Goal: Task Accomplishment & Management: Manage account settings

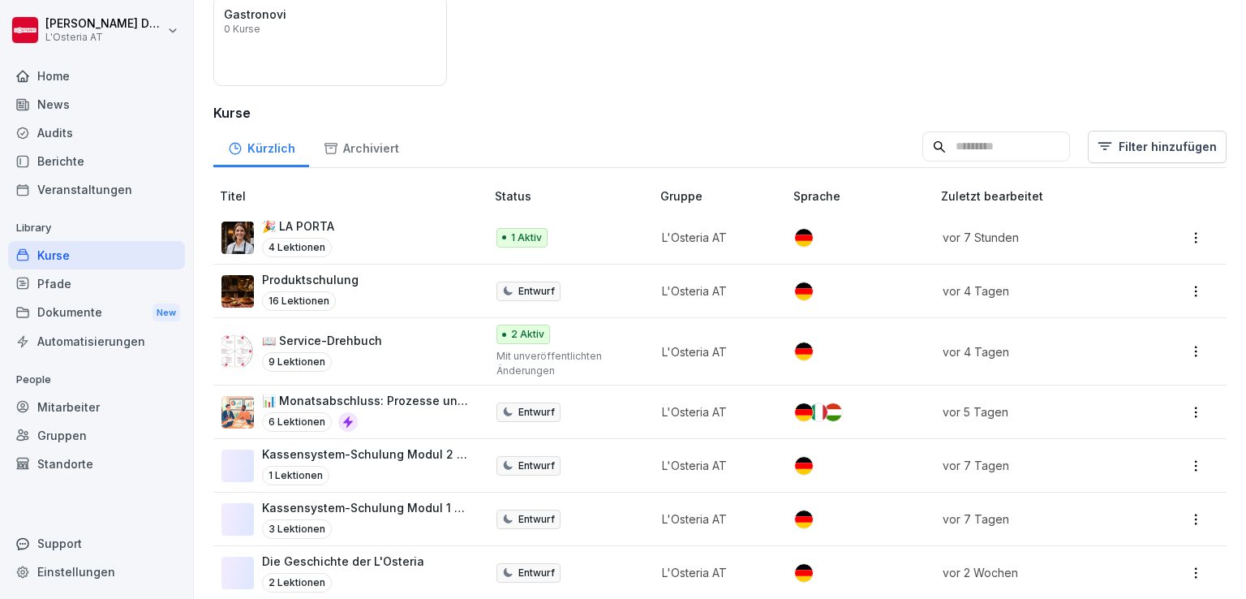
scroll to position [210, 0]
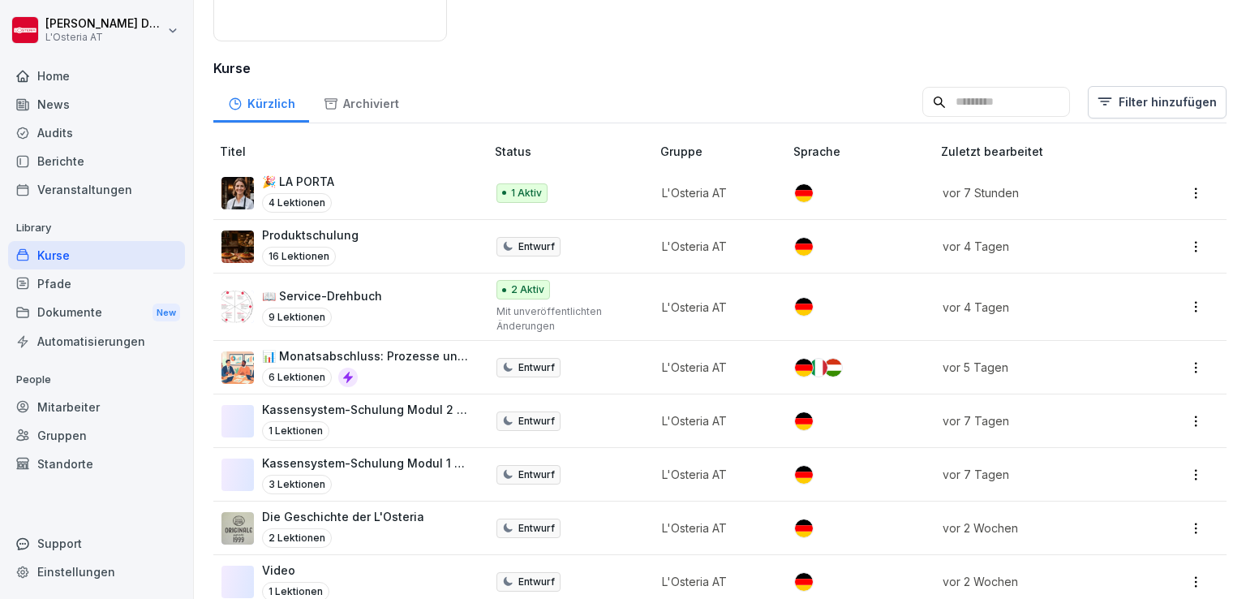
click at [292, 234] on p "Produktschulung" at bounding box center [310, 234] width 97 height 17
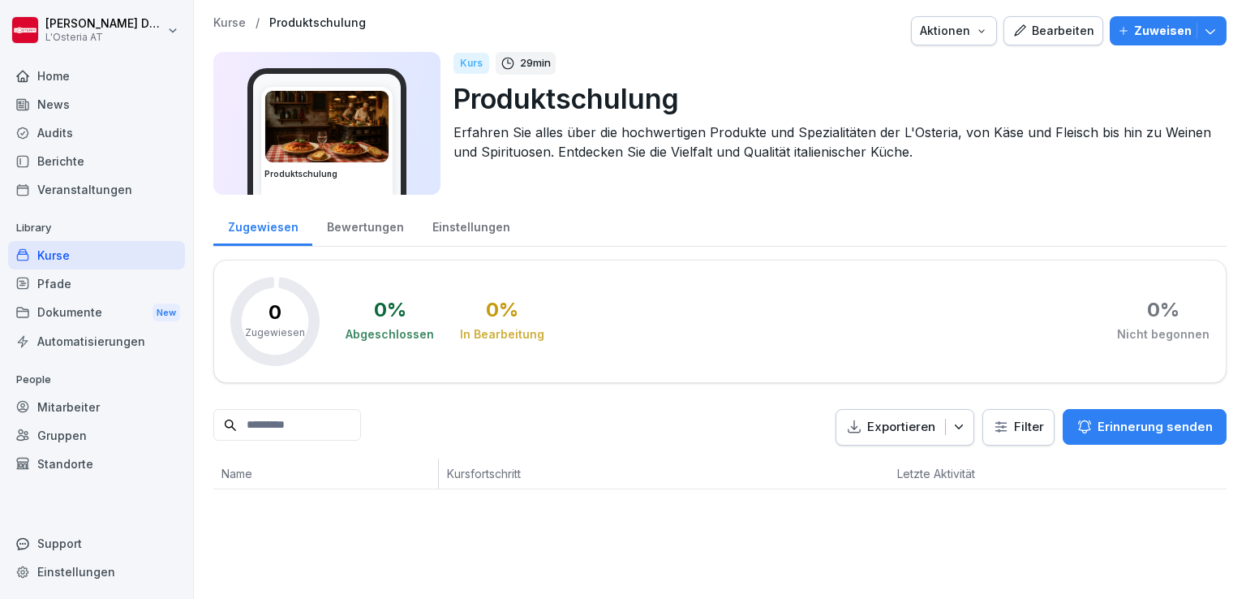
click at [62, 253] on div "Kurse" at bounding box center [96, 255] width 177 height 28
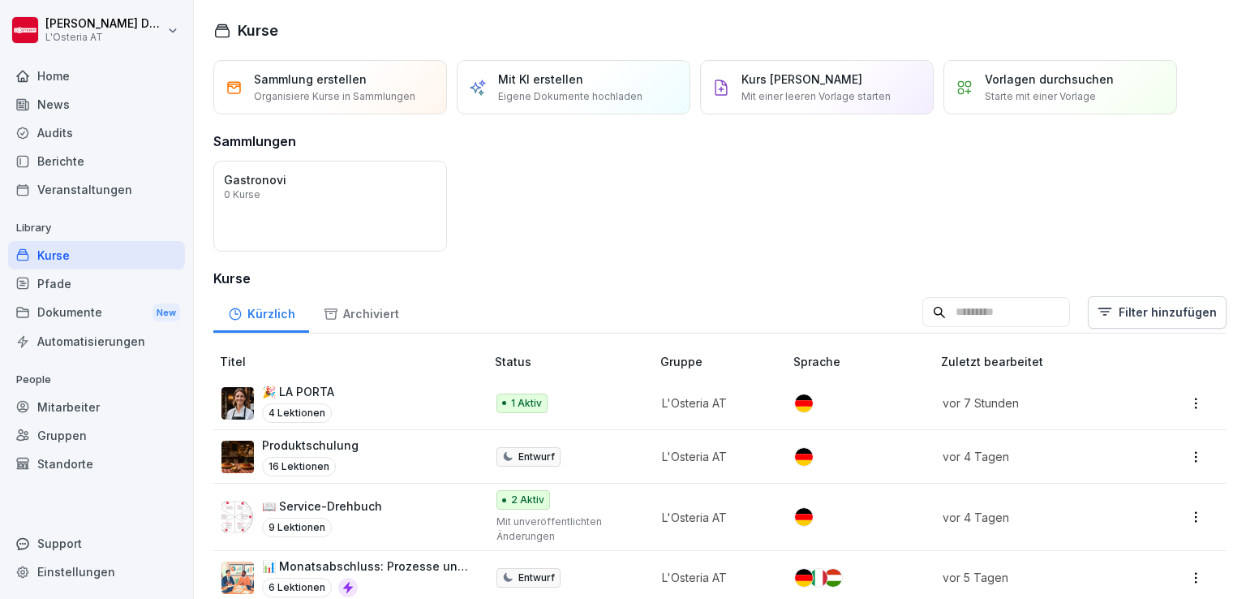
click at [324, 506] on p "📖 Service-Drehbuch" at bounding box center [322, 505] width 120 height 17
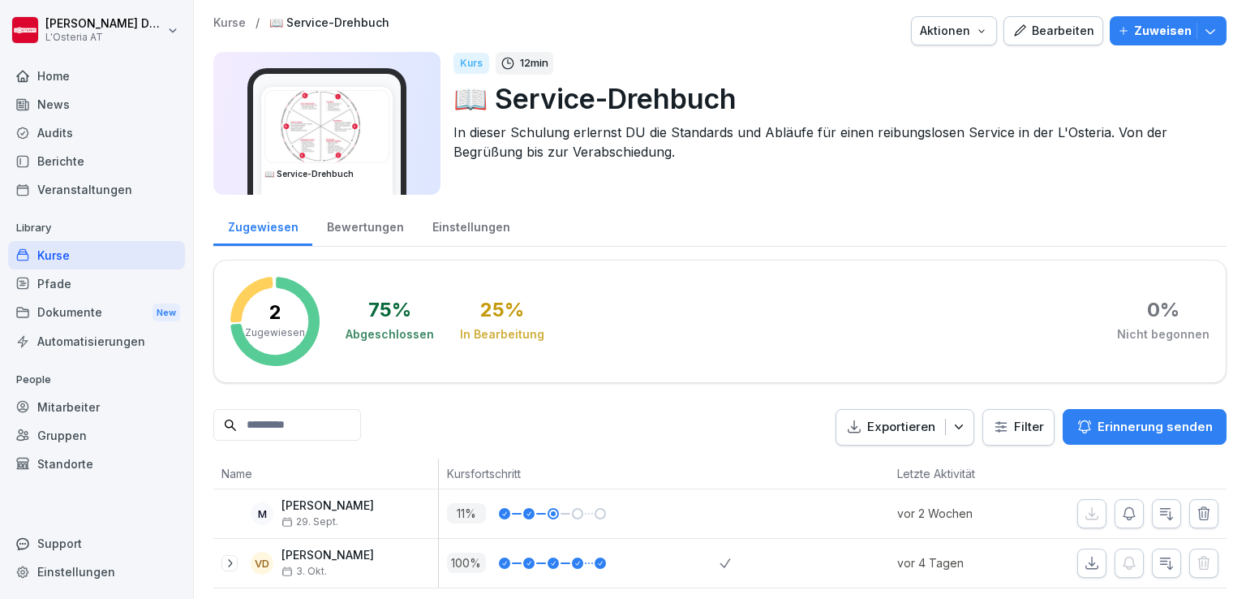
click at [1038, 27] on div "Bearbeiten" at bounding box center [1053, 31] width 82 height 18
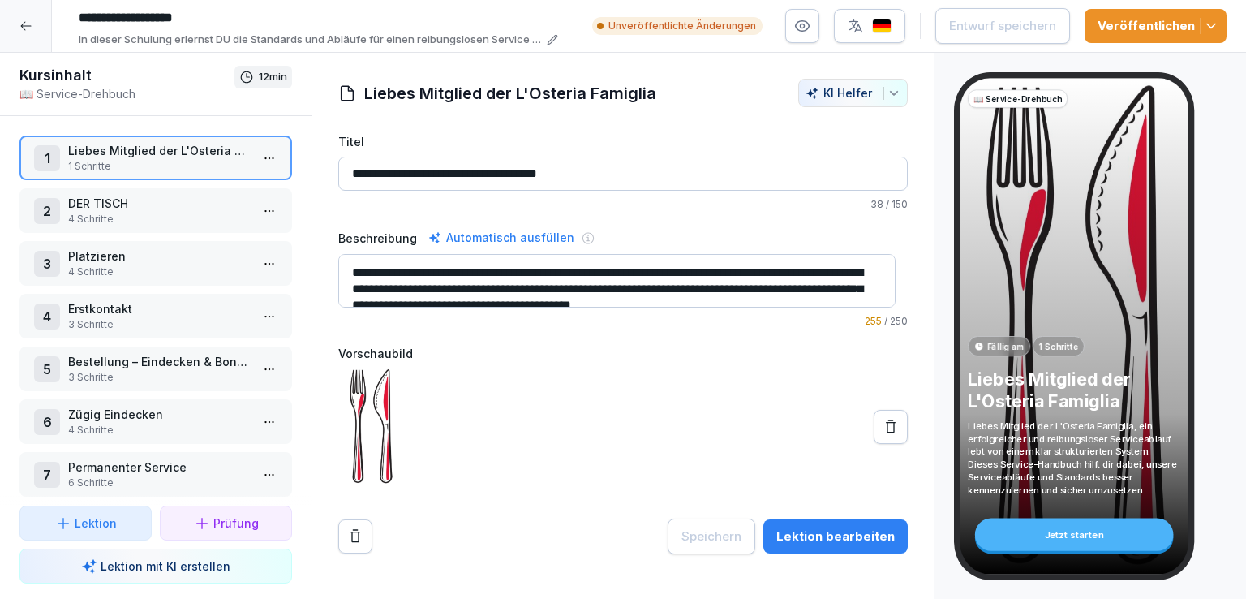
click at [124, 267] on p "4 Schritte" at bounding box center [159, 271] width 182 height 15
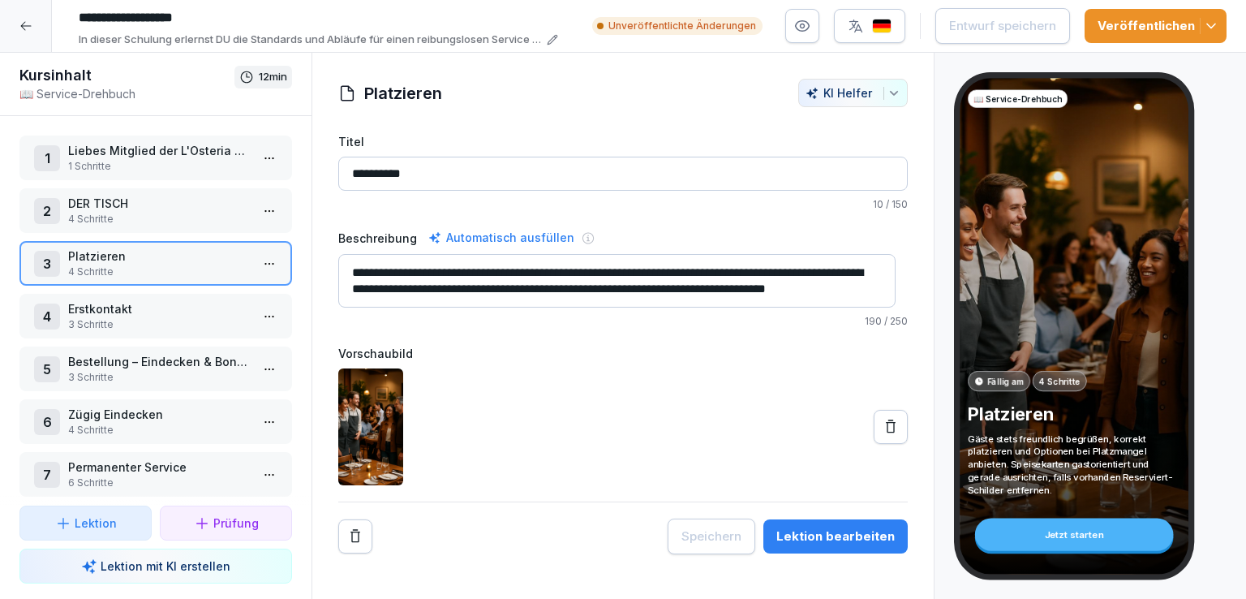
click at [151, 312] on p "Erstkontakt" at bounding box center [159, 308] width 182 height 17
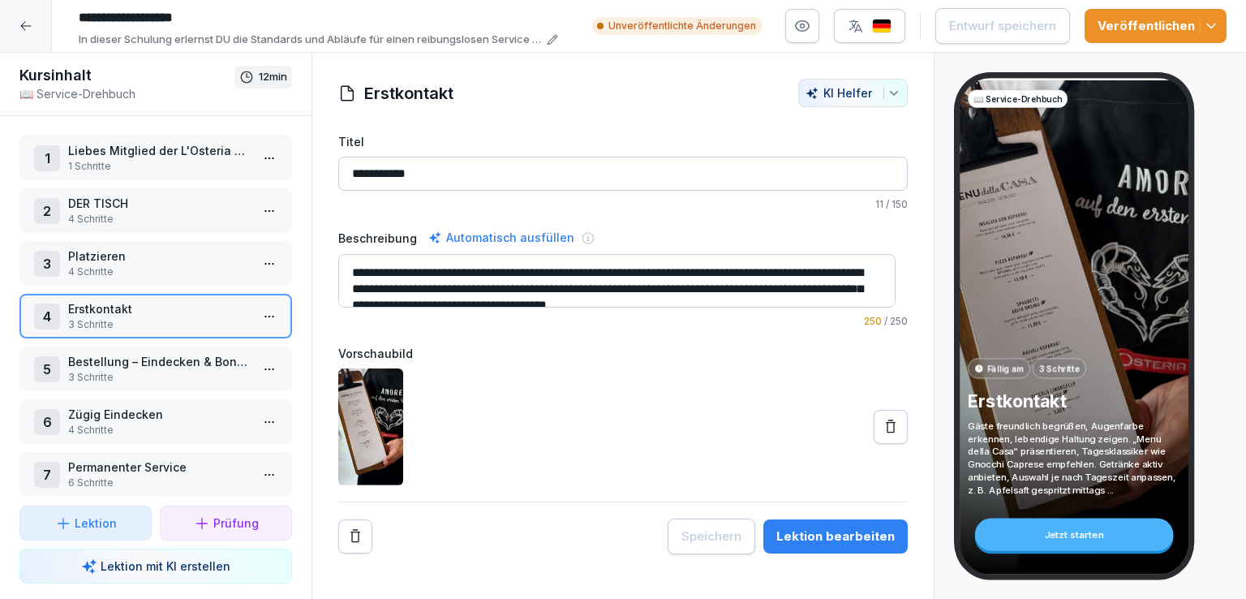
click at [173, 264] on p "4 Schritte" at bounding box center [159, 271] width 182 height 15
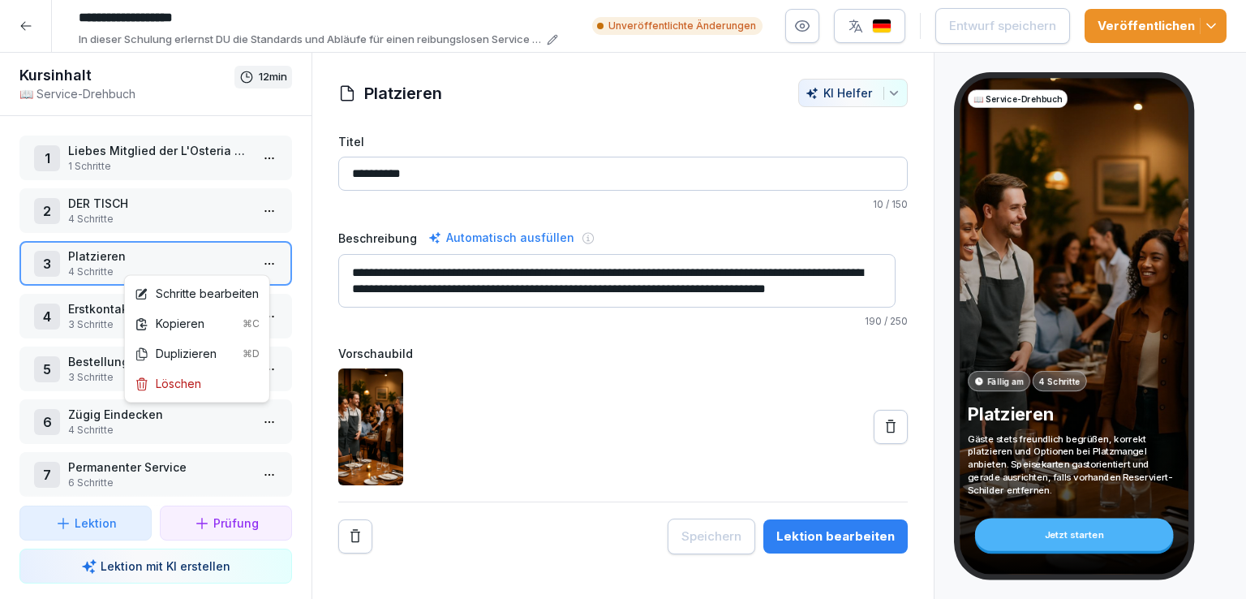
click at [260, 260] on html "**********" at bounding box center [623, 299] width 1246 height 599
click at [202, 290] on div "Schritte bearbeiten" at bounding box center [197, 293] width 124 height 17
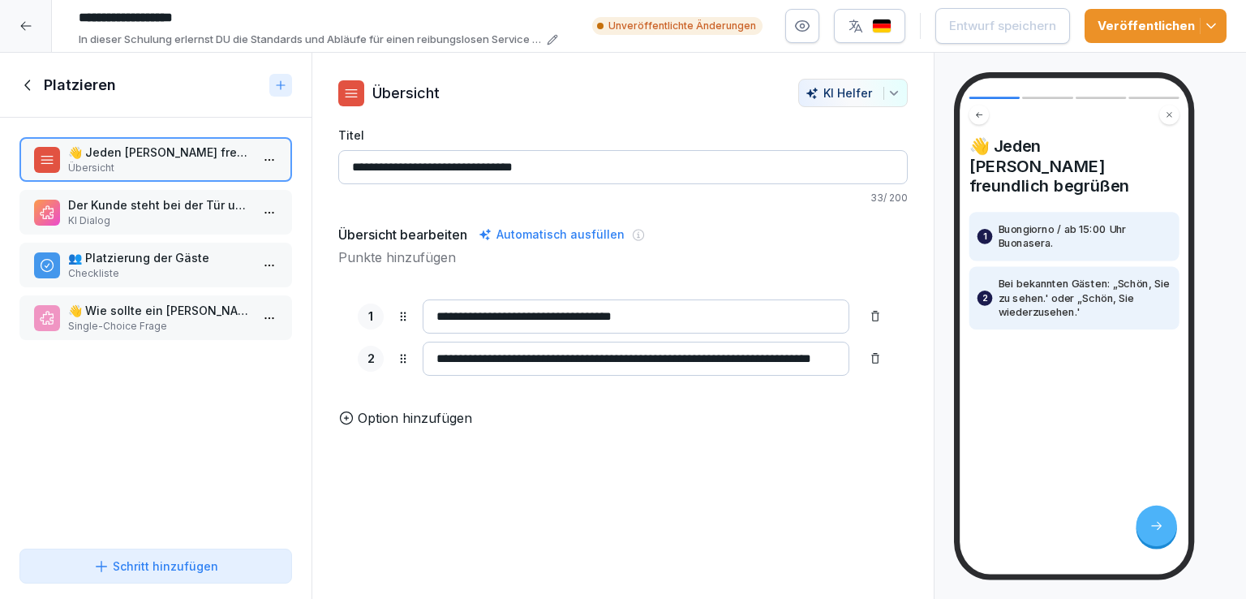
click at [130, 203] on p "Der Kunde steht bei der Tür und möchte einen Tisch für zwei Personen haben. Das…" at bounding box center [159, 204] width 182 height 17
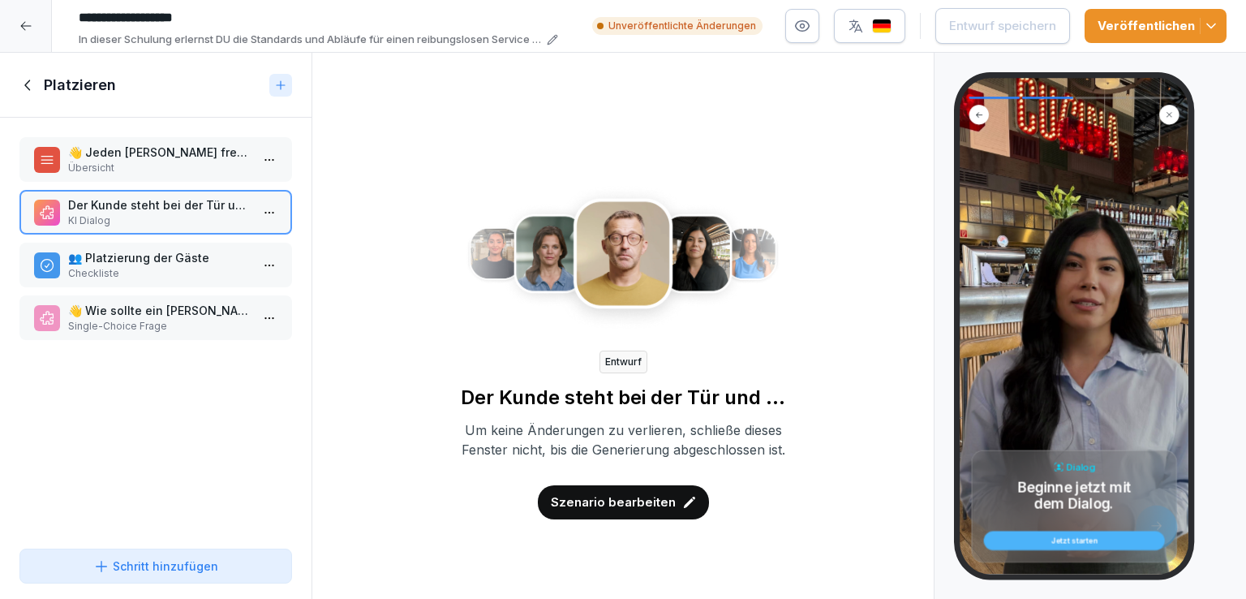
click at [583, 511] on p "Szenario bearbeiten" at bounding box center [613, 502] width 125 height 18
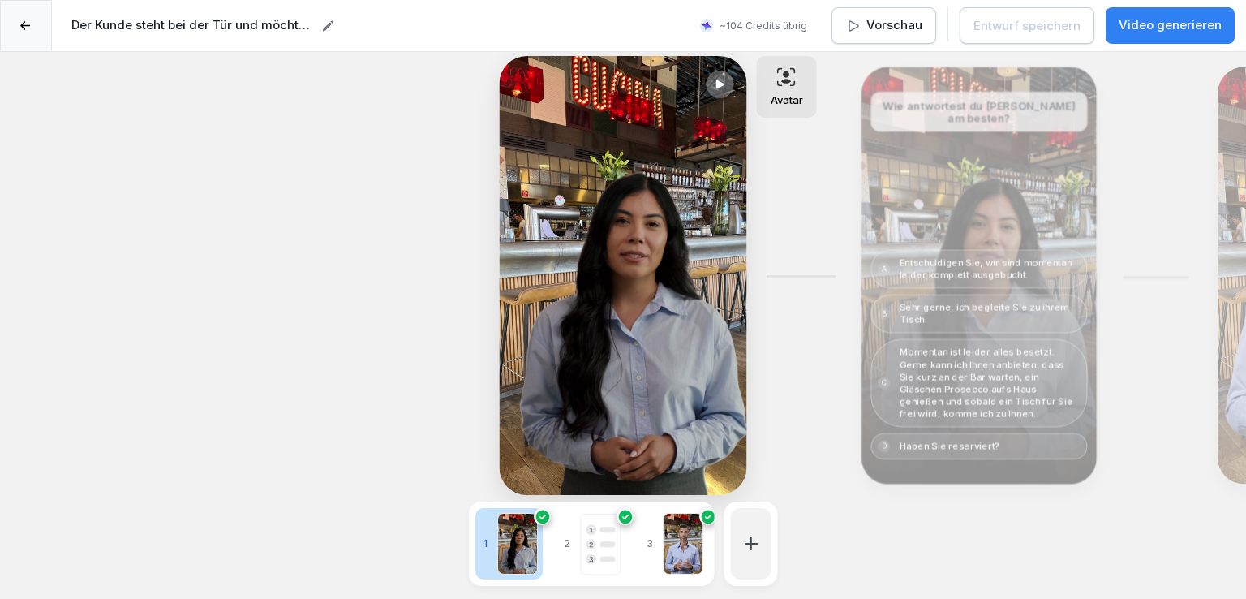
click at [708, 79] on div at bounding box center [721, 85] width 28 height 28
click at [909, 219] on div "Bearbeiten" at bounding box center [979, 275] width 223 height 405
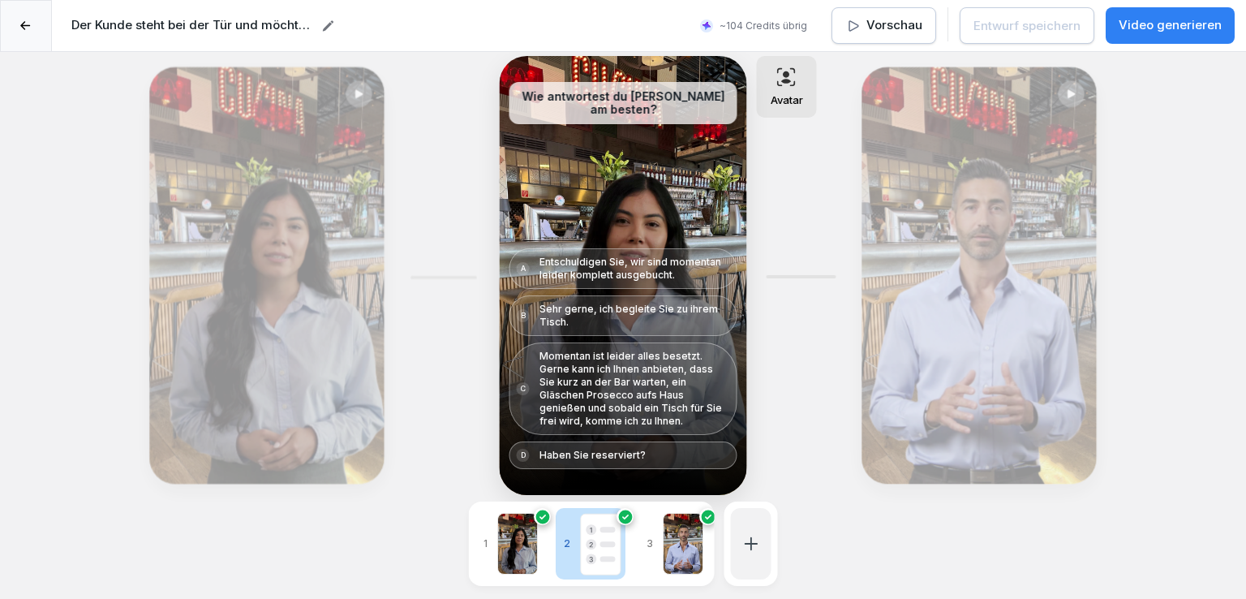
click at [606, 453] on p "Haben Sie reserviert?" at bounding box center [592, 455] width 106 height 13
click at [596, 385] on p "Momentan ist leider alles besetzt. Gerne kann ich Ihnen anbieten, dass Sie kurz…" at bounding box center [634, 389] width 191 height 78
click at [1008, 234] on div "Bearbeiten" at bounding box center [979, 275] width 223 height 405
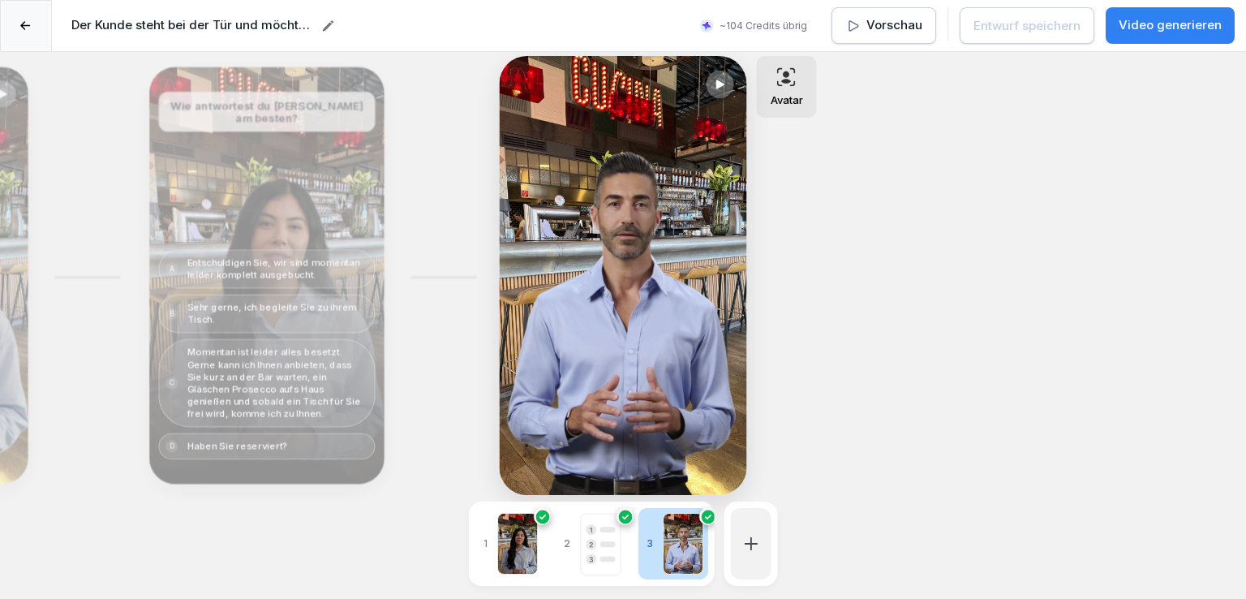
click at [713, 86] on icon at bounding box center [720, 84] width 14 height 13
click at [11, 14] on div at bounding box center [26, 26] width 52 height 52
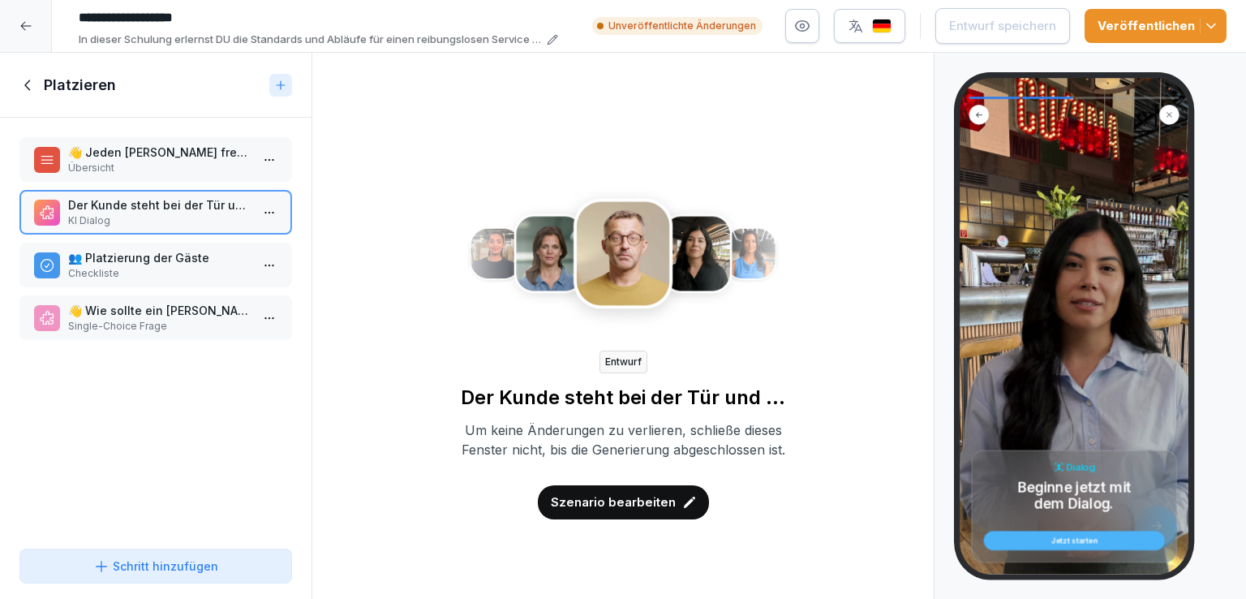
click at [162, 258] on p "👥 Platzierung der Gäste" at bounding box center [159, 257] width 182 height 17
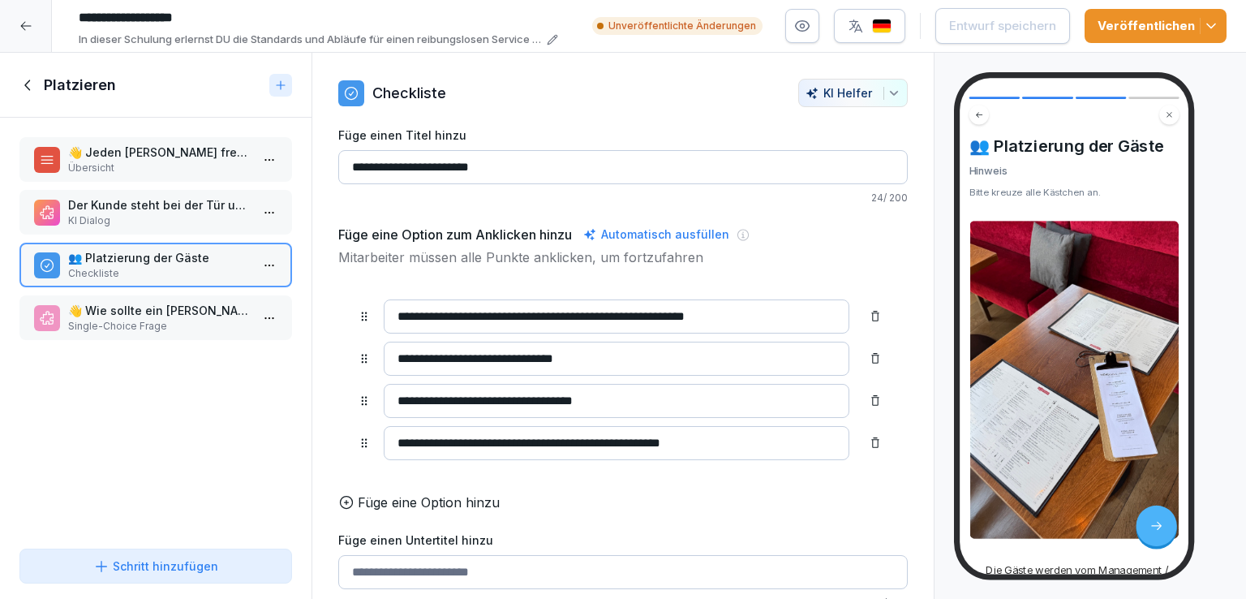
click at [153, 320] on p "Single-Choice Frage" at bounding box center [159, 326] width 182 height 15
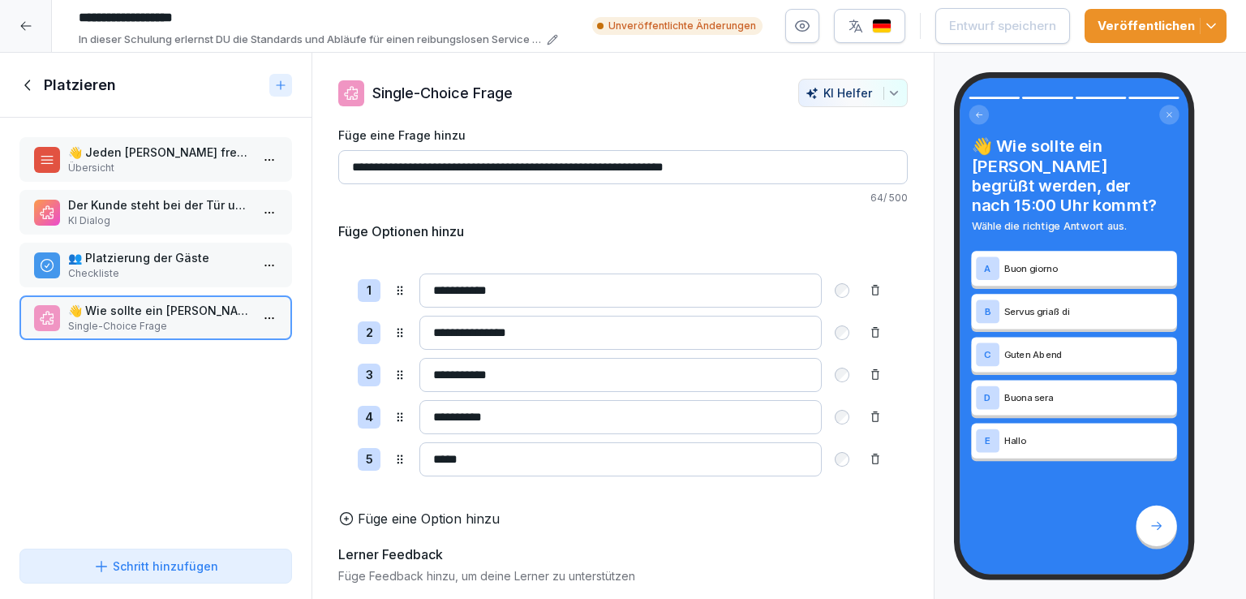
drag, startPoint x: 24, startPoint y: 72, endPoint x: 29, endPoint y: 88, distance: 16.2
click at [29, 88] on div "Platzieren" at bounding box center [156, 85] width 312 height 65
click at [29, 88] on icon at bounding box center [28, 85] width 18 height 18
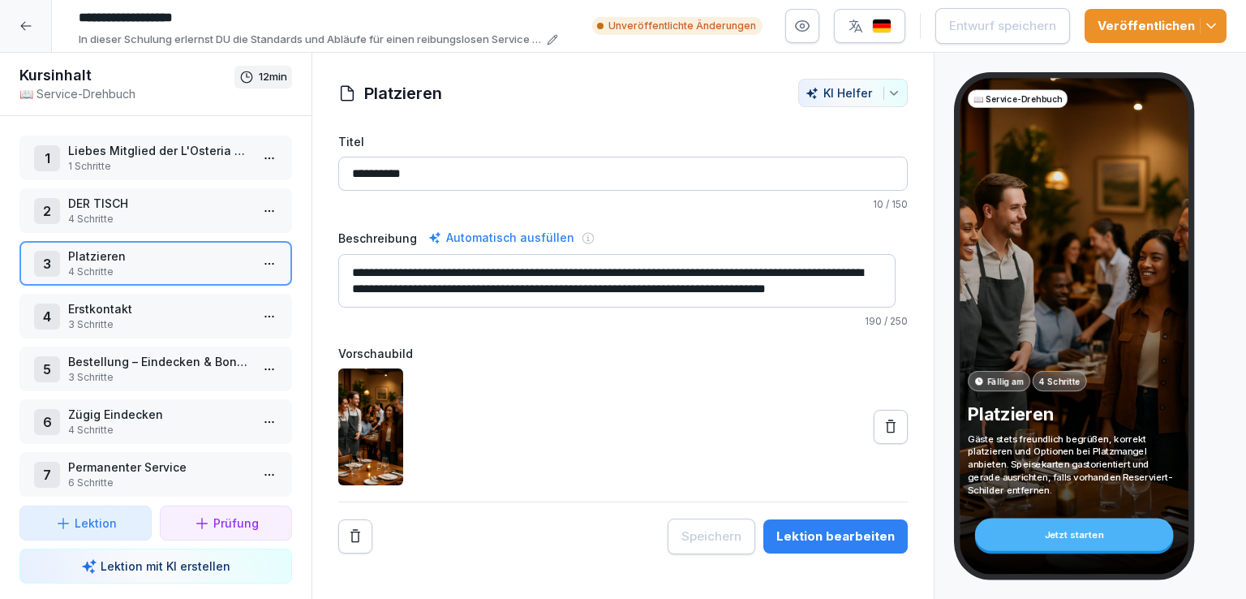
click at [27, 30] on icon at bounding box center [25, 25] width 13 height 13
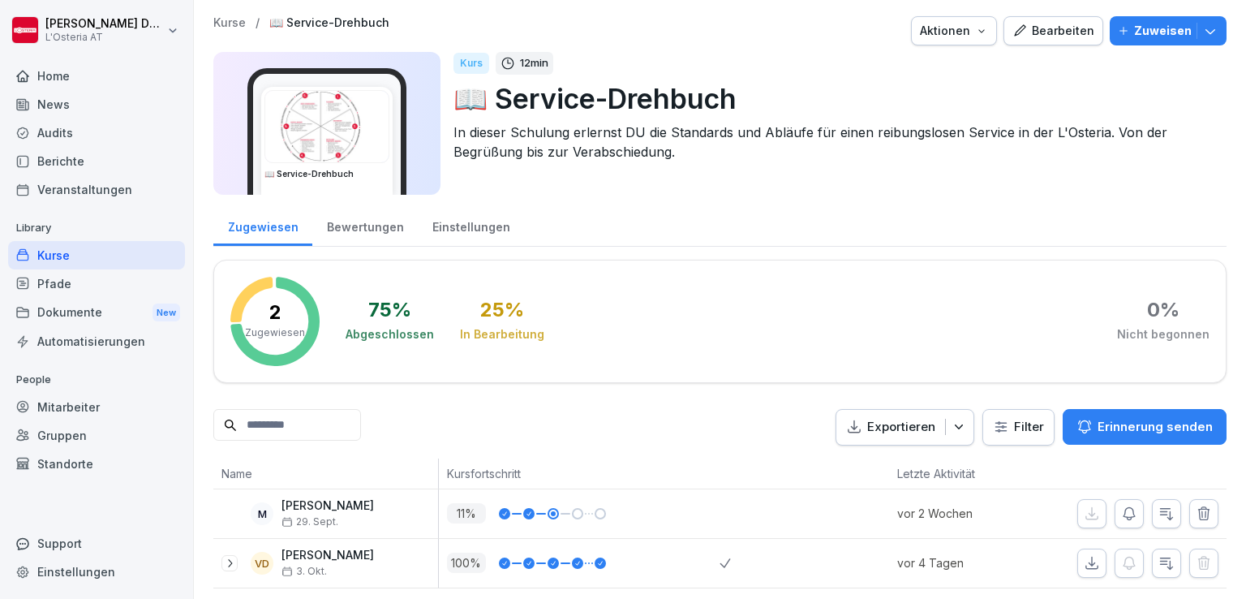
click at [71, 256] on div "Kurse" at bounding box center [96, 255] width 177 height 28
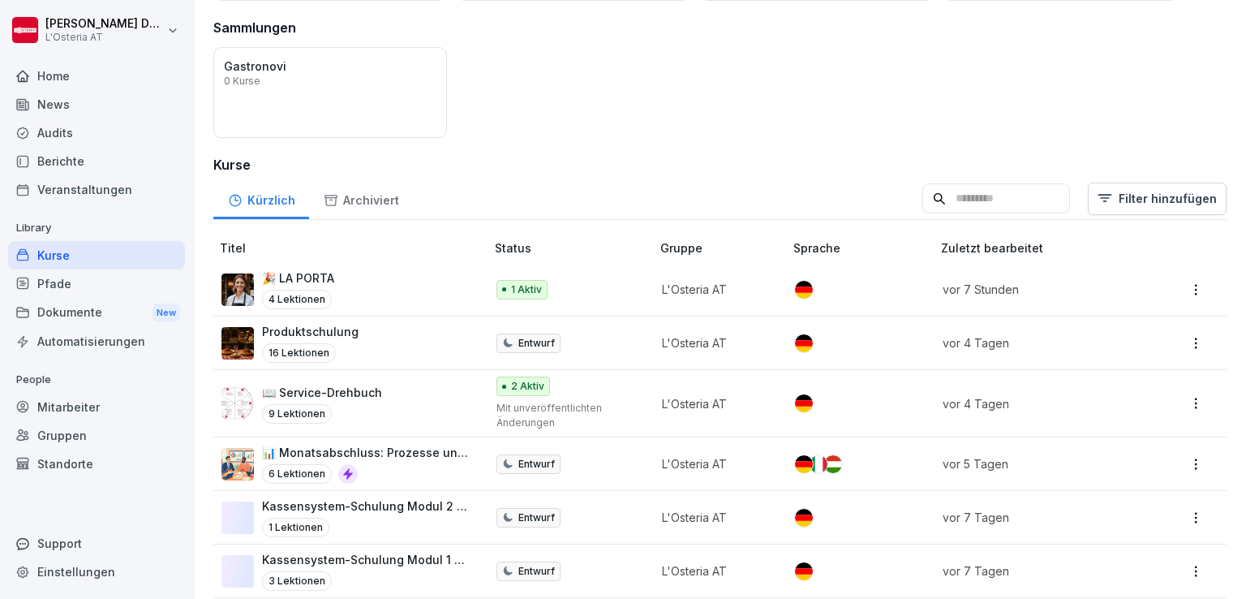
scroll to position [116, 0]
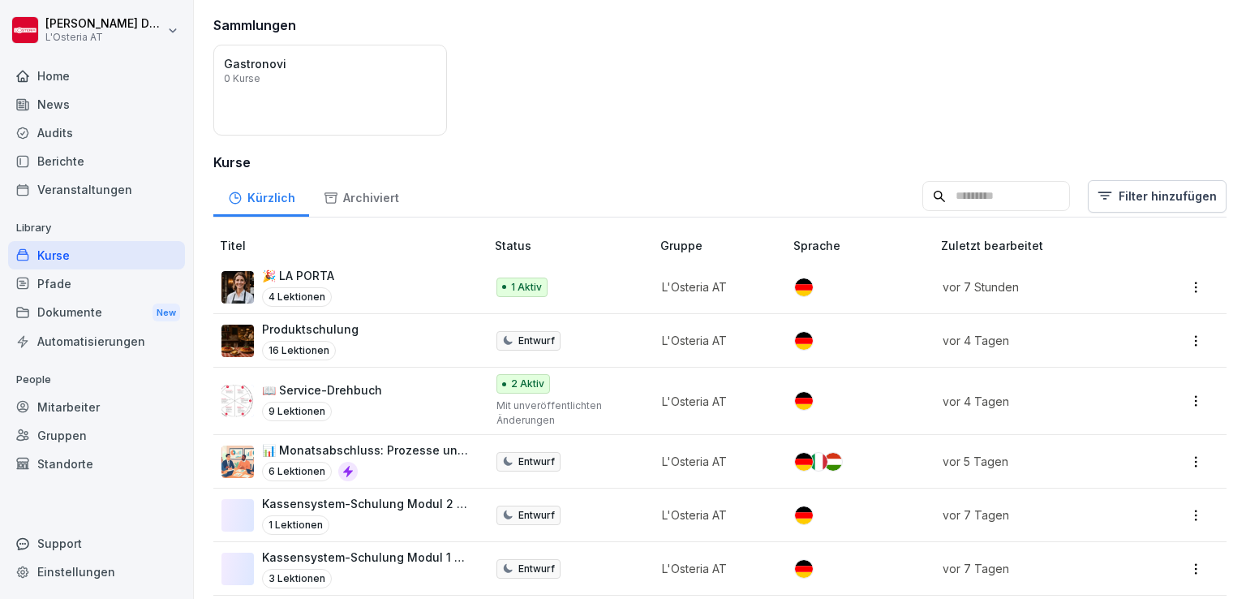
click at [62, 105] on div "News" at bounding box center [96, 104] width 177 height 28
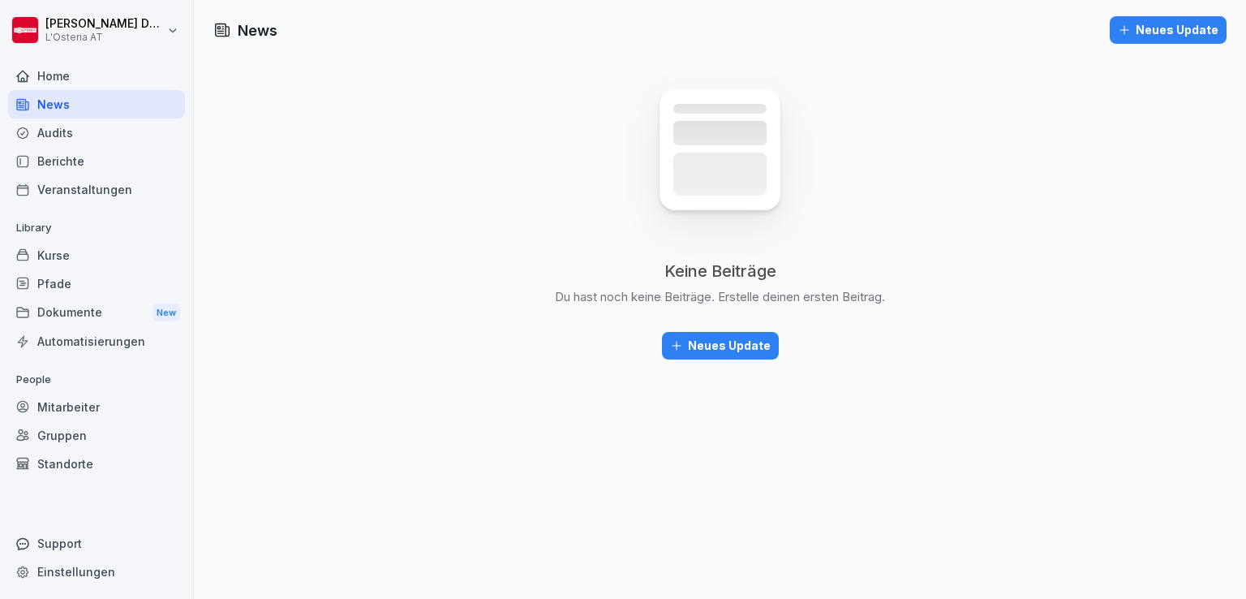
click at [62, 253] on div "Kurse" at bounding box center [96, 255] width 177 height 28
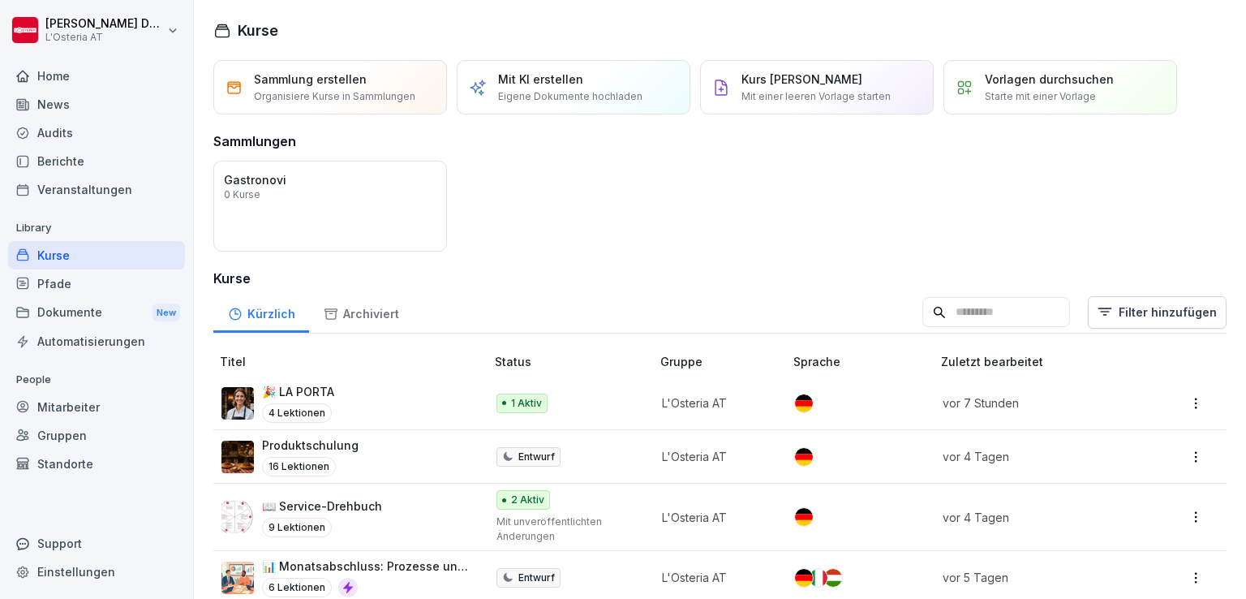
click at [316, 452] on div "Produktschulung 16 Lektionen" at bounding box center [310, 456] width 97 height 40
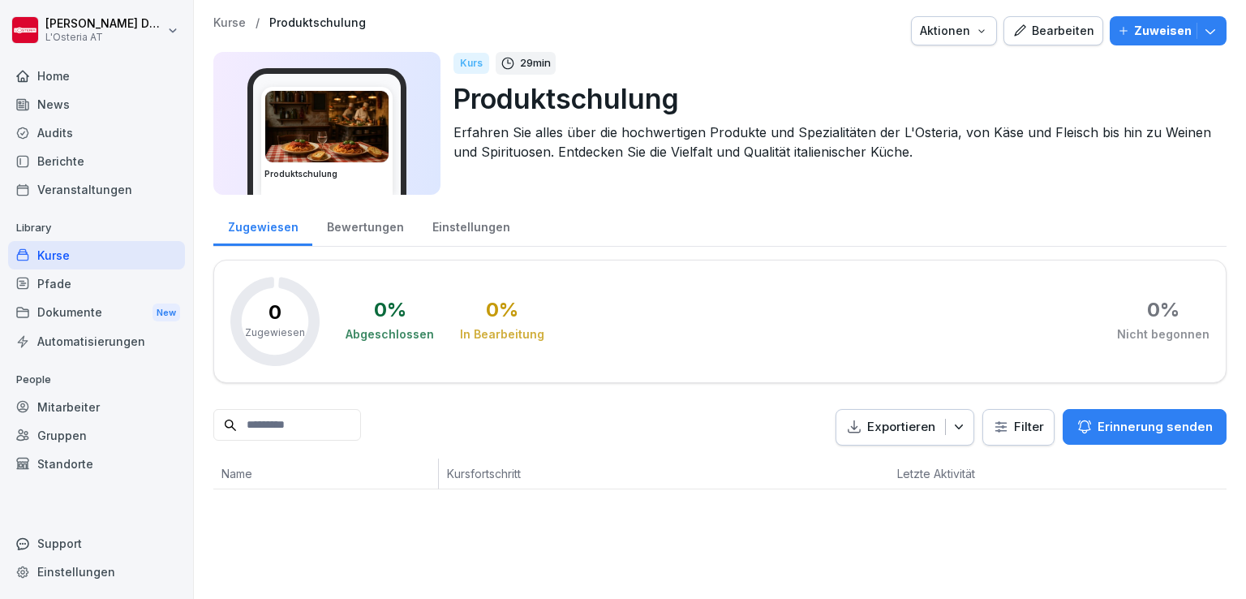
click at [1051, 32] on div "Bearbeiten" at bounding box center [1053, 31] width 82 height 18
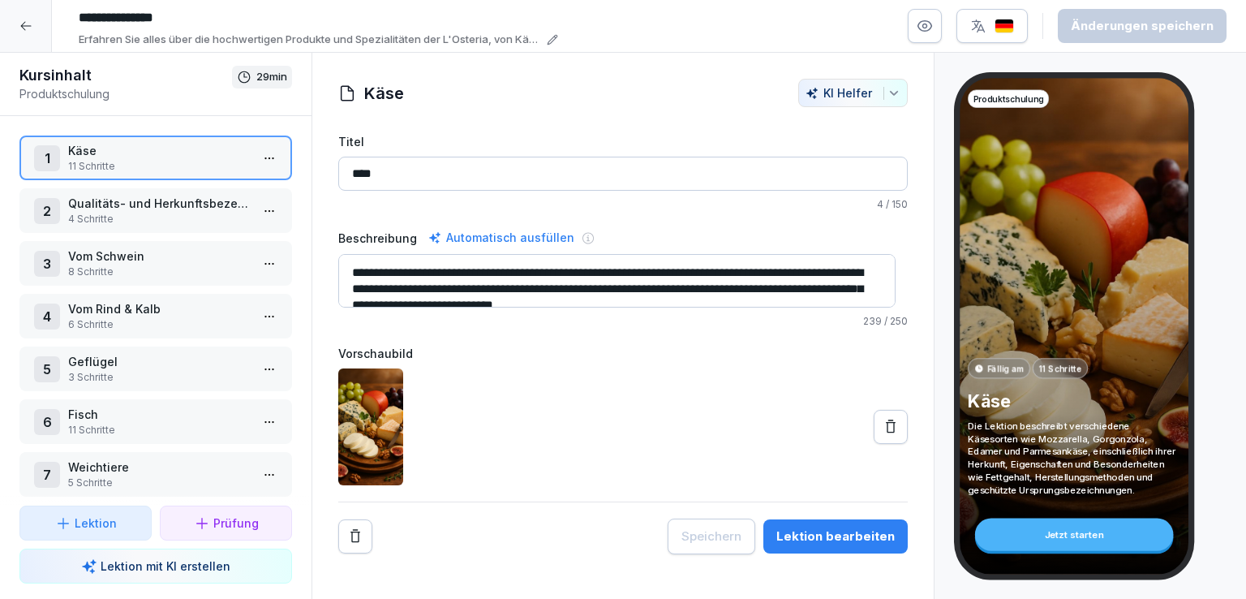
click at [156, 209] on p "Qualitäts- und Herkunftsbezeichnungen" at bounding box center [159, 203] width 182 height 17
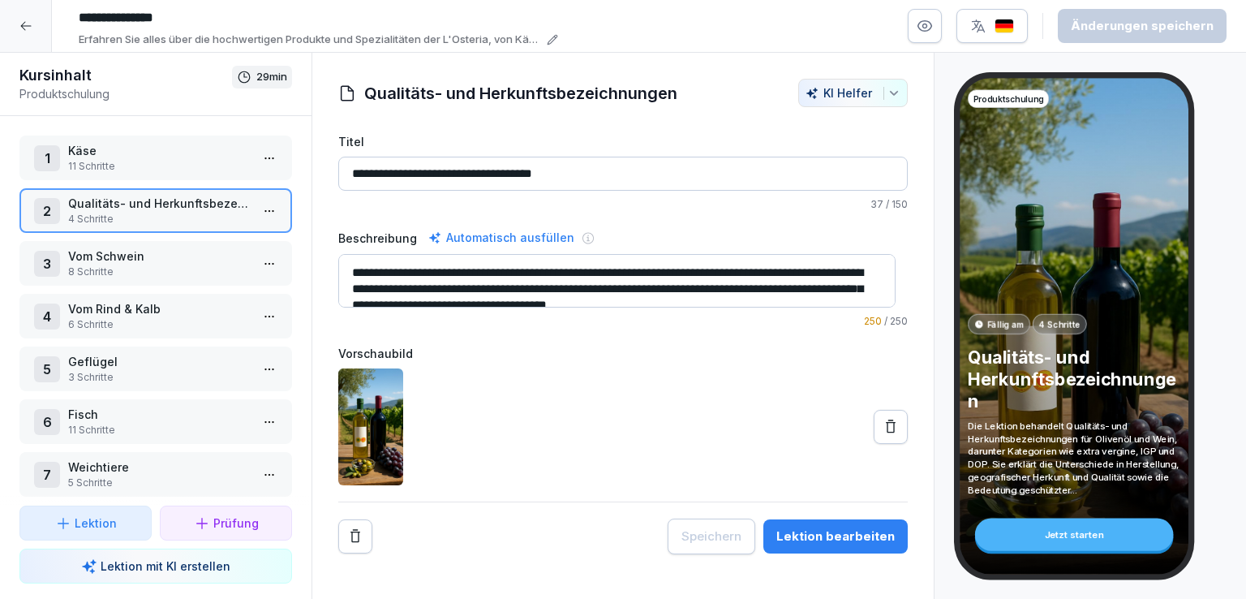
click at [156, 247] on p "Vom Schwein" at bounding box center [159, 255] width 182 height 17
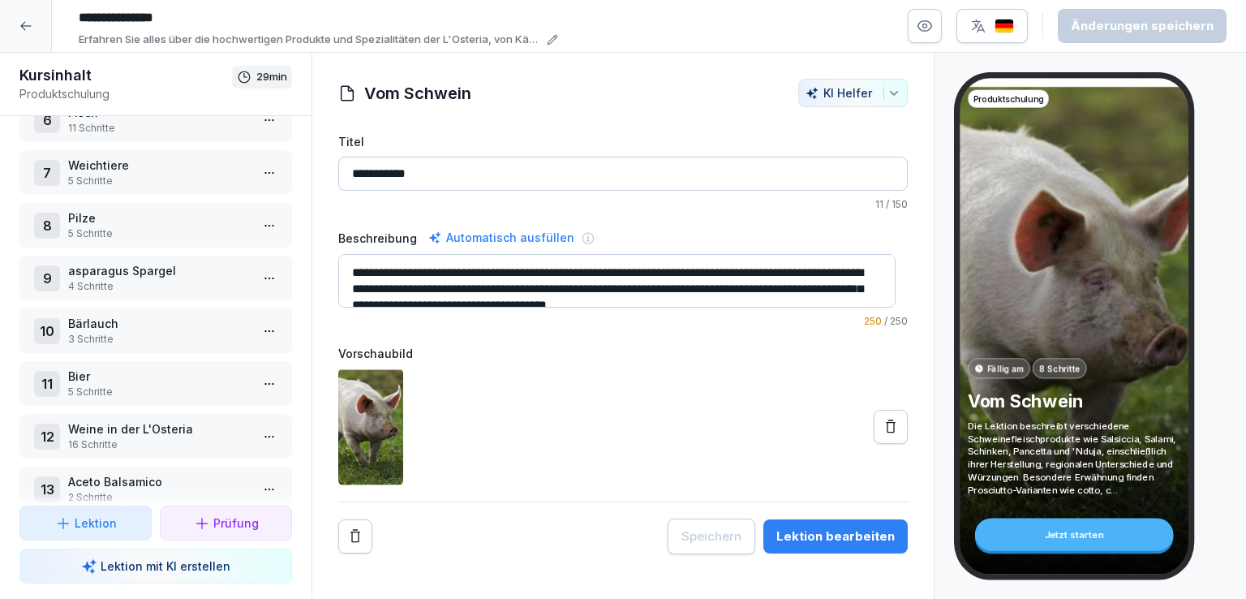
scroll to position [303, 0]
click at [139, 436] on p "16 Schritte" at bounding box center [159, 443] width 182 height 15
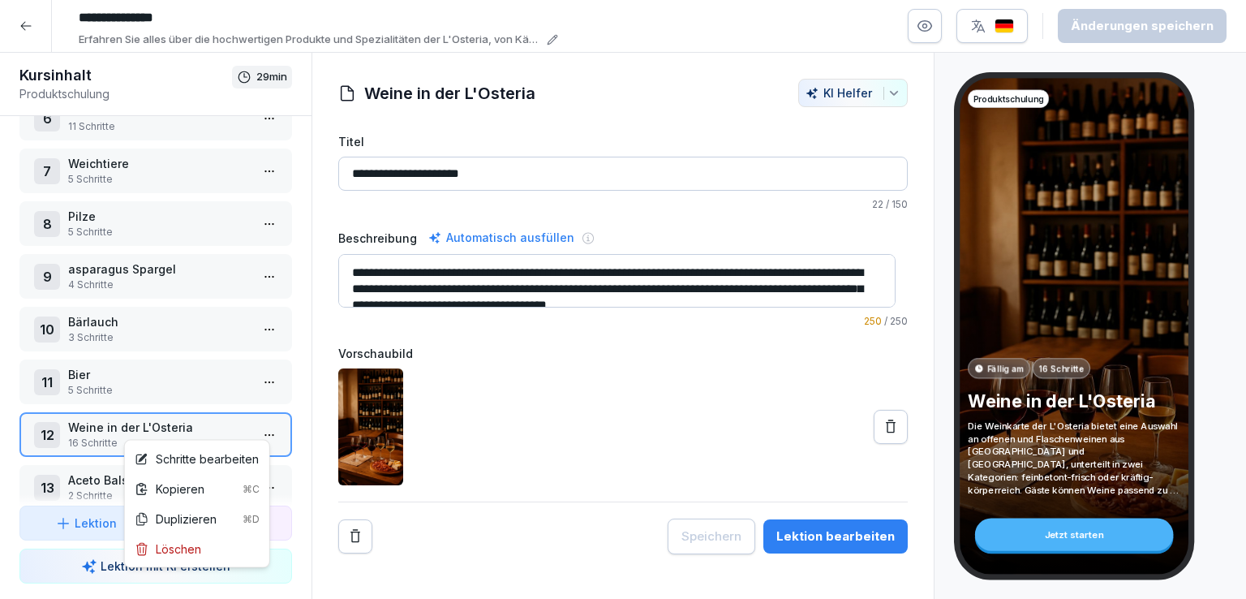
click at [260, 427] on html "**********" at bounding box center [623, 299] width 1246 height 599
click at [211, 455] on div "Schritte bearbeiten" at bounding box center [197, 458] width 124 height 17
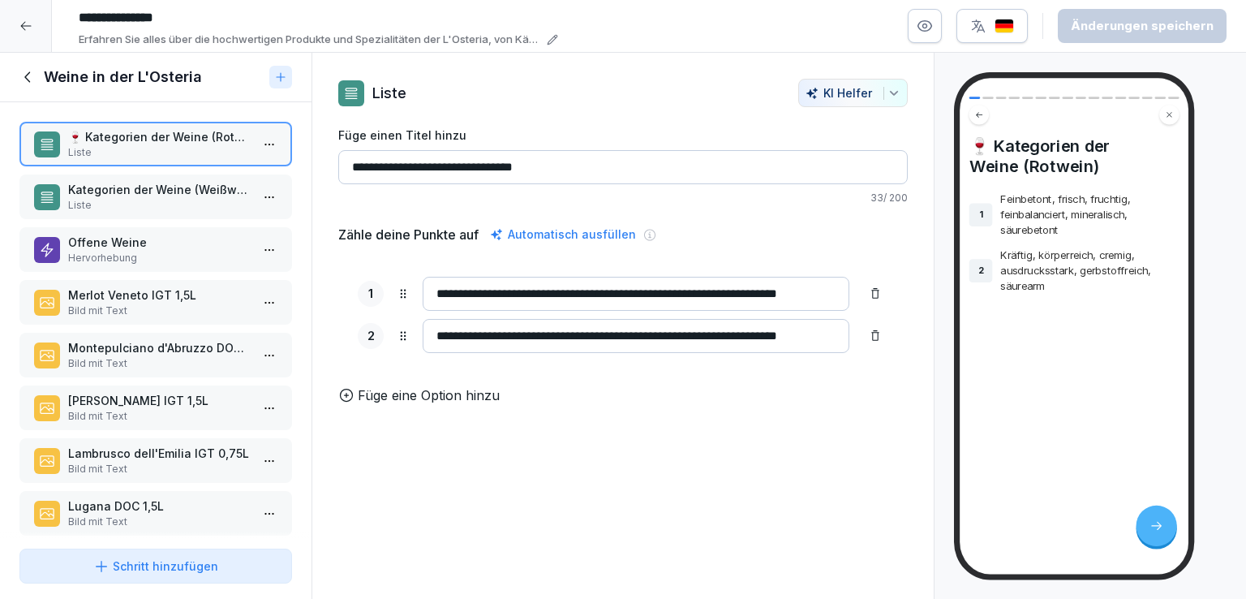
click at [110, 196] on p "Kategorien der Weine (Weißwein)" at bounding box center [159, 189] width 182 height 17
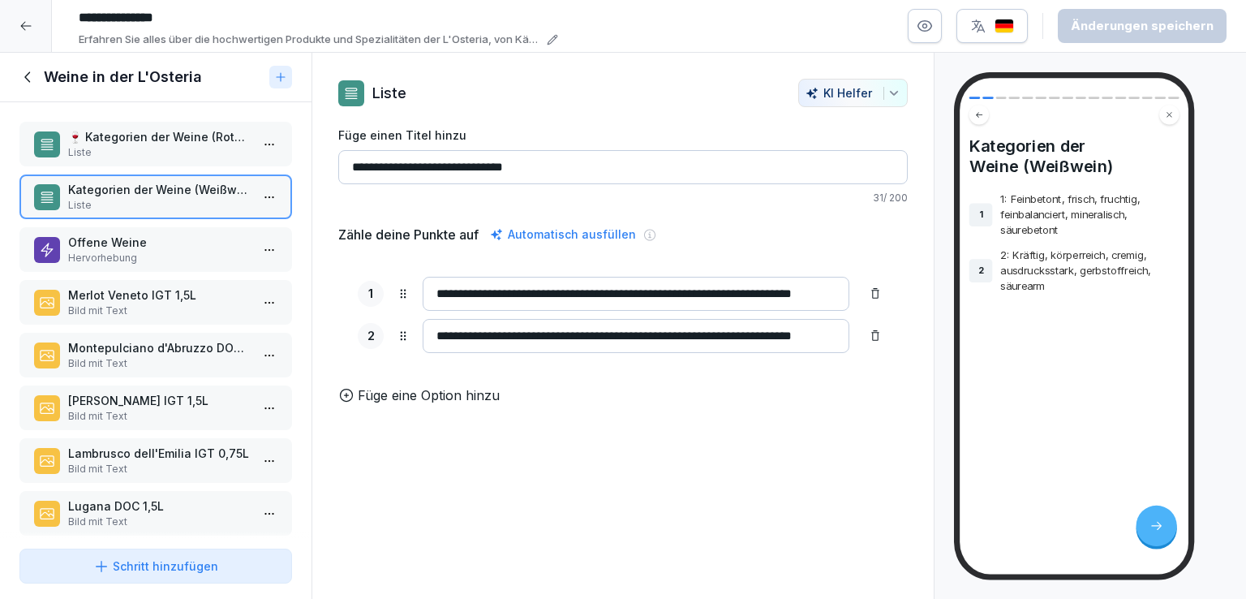
click at [172, 239] on p "Offene Weine" at bounding box center [159, 242] width 182 height 17
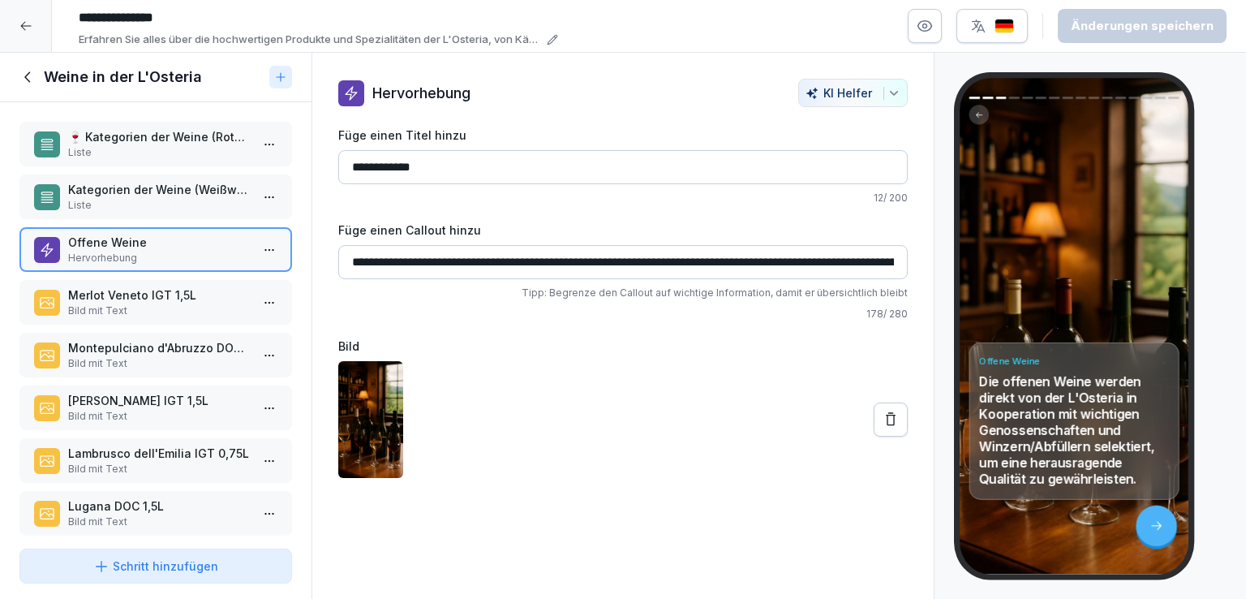
click at [144, 294] on p "Merlot Veneto IGT 1,5L" at bounding box center [159, 294] width 182 height 17
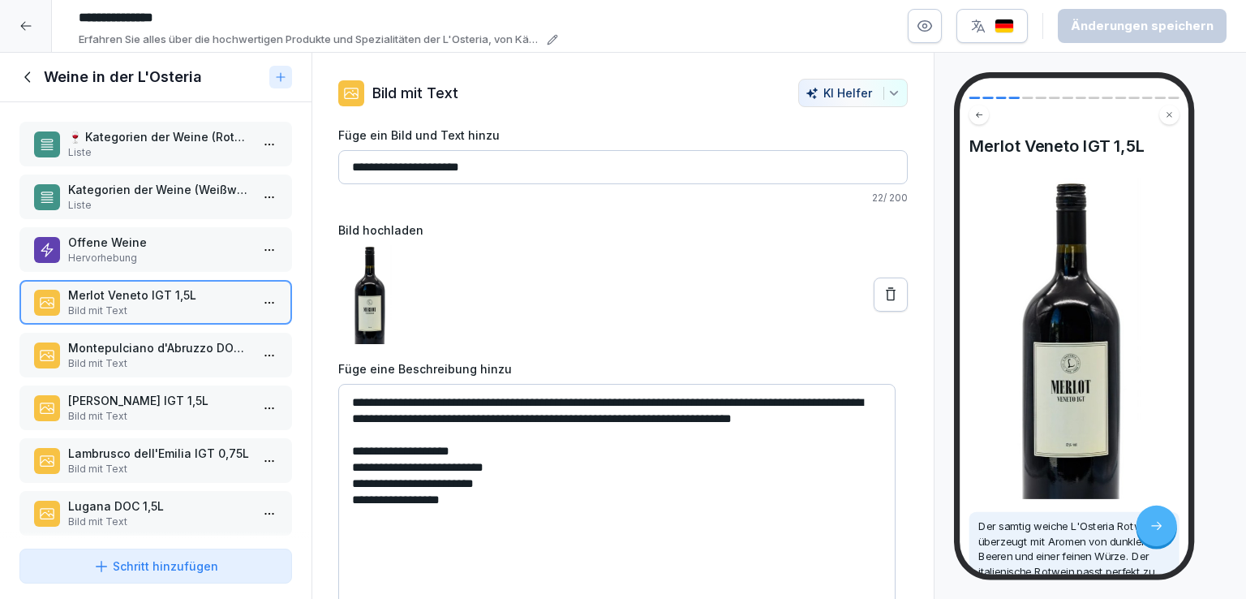
click at [153, 351] on p "Montepulciano d'Abruzzo DOC 1,5L" at bounding box center [159, 347] width 182 height 17
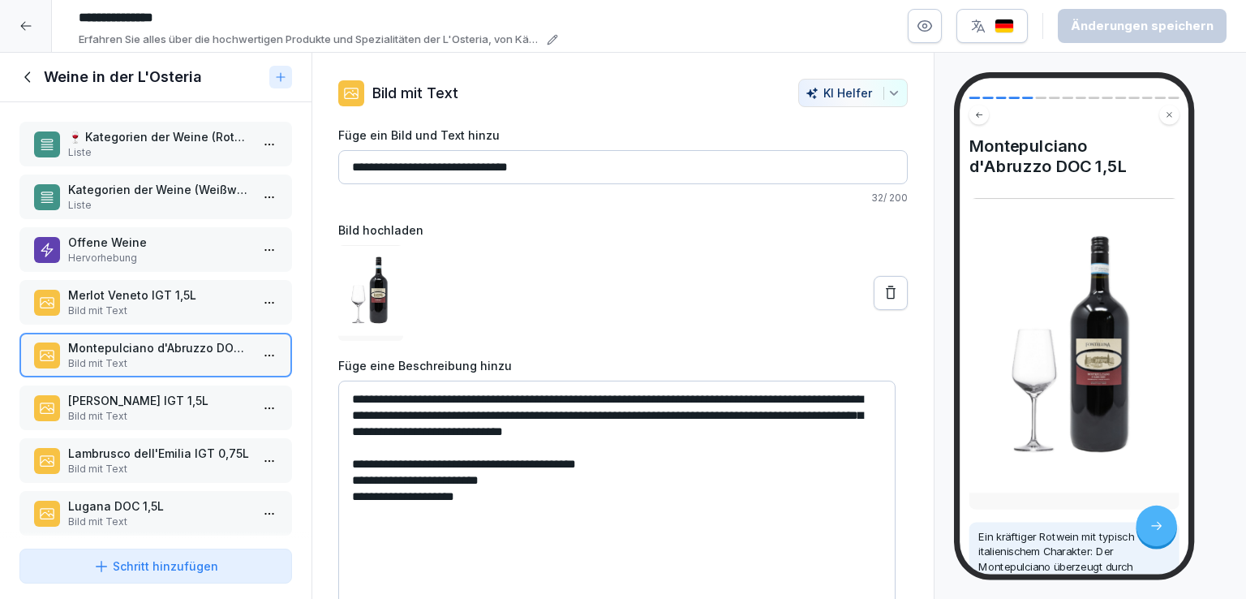
click at [143, 410] on p "Bild mit Text" at bounding box center [159, 416] width 182 height 15
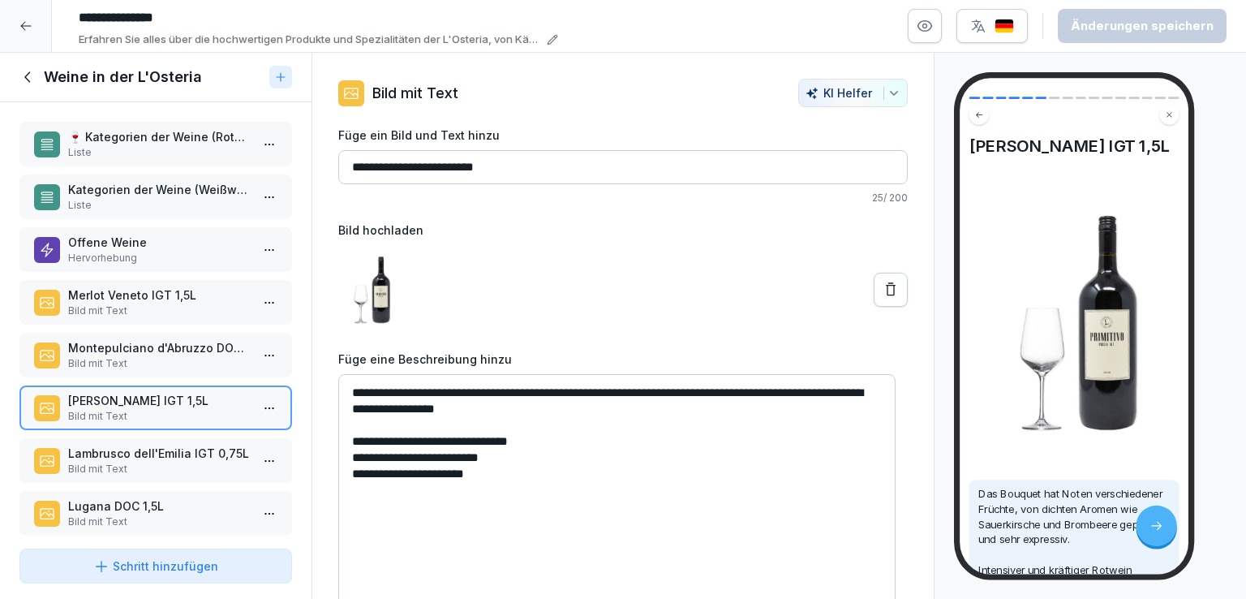
click at [145, 445] on p "Lambrusco dell'Emilia IGT 0,75L" at bounding box center [159, 453] width 182 height 17
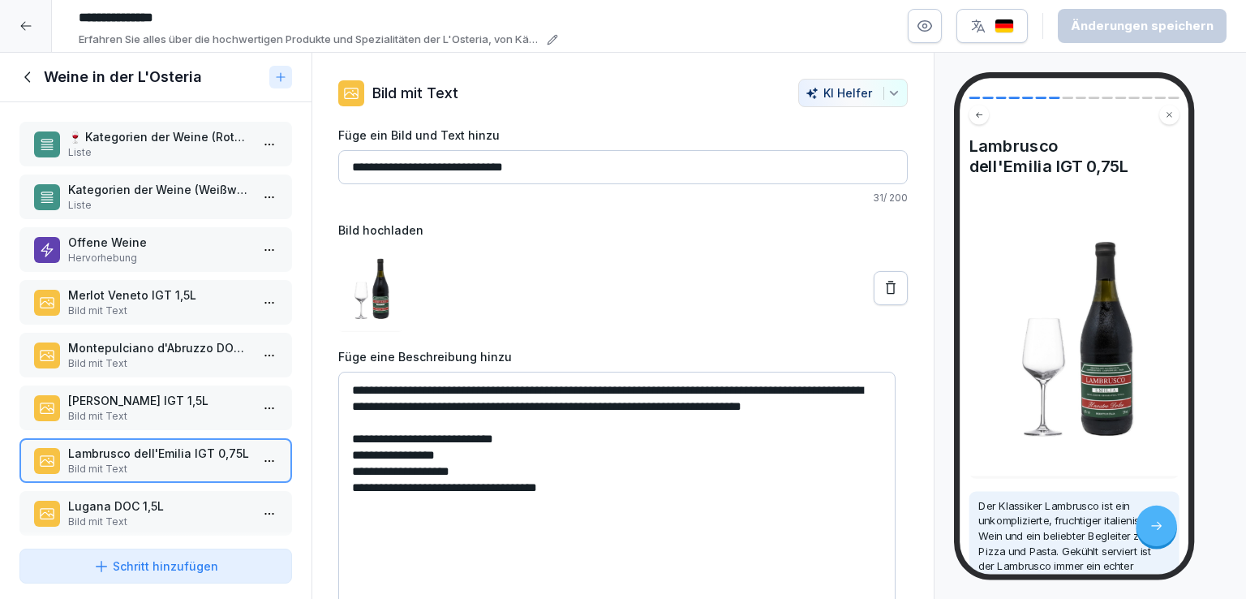
click at [27, 69] on icon at bounding box center [28, 77] width 18 height 18
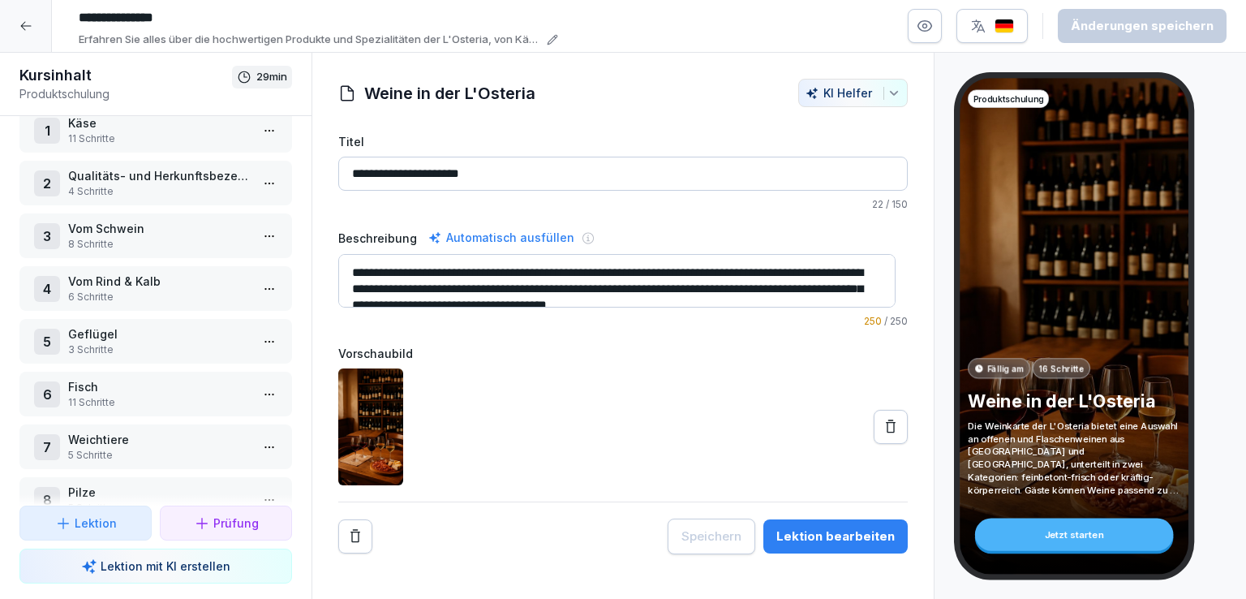
scroll to position [16, 0]
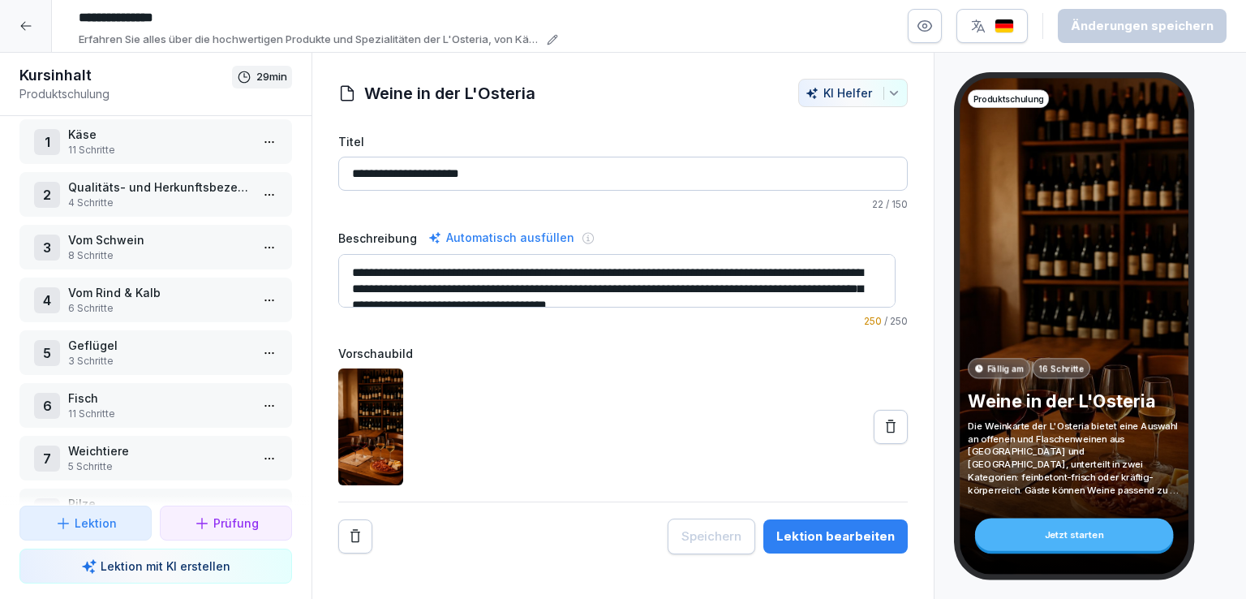
click at [120, 133] on p "Käse" at bounding box center [159, 134] width 182 height 17
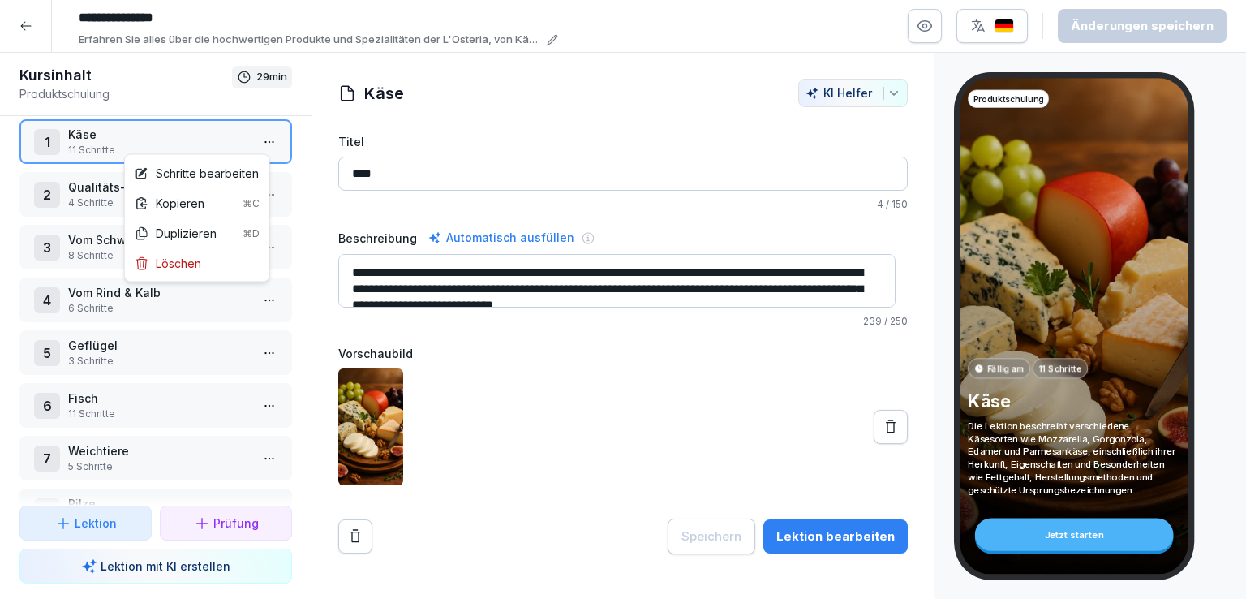
click at [253, 137] on html "**********" at bounding box center [623, 299] width 1246 height 599
click at [212, 176] on div "Schritte bearbeiten" at bounding box center [197, 173] width 124 height 17
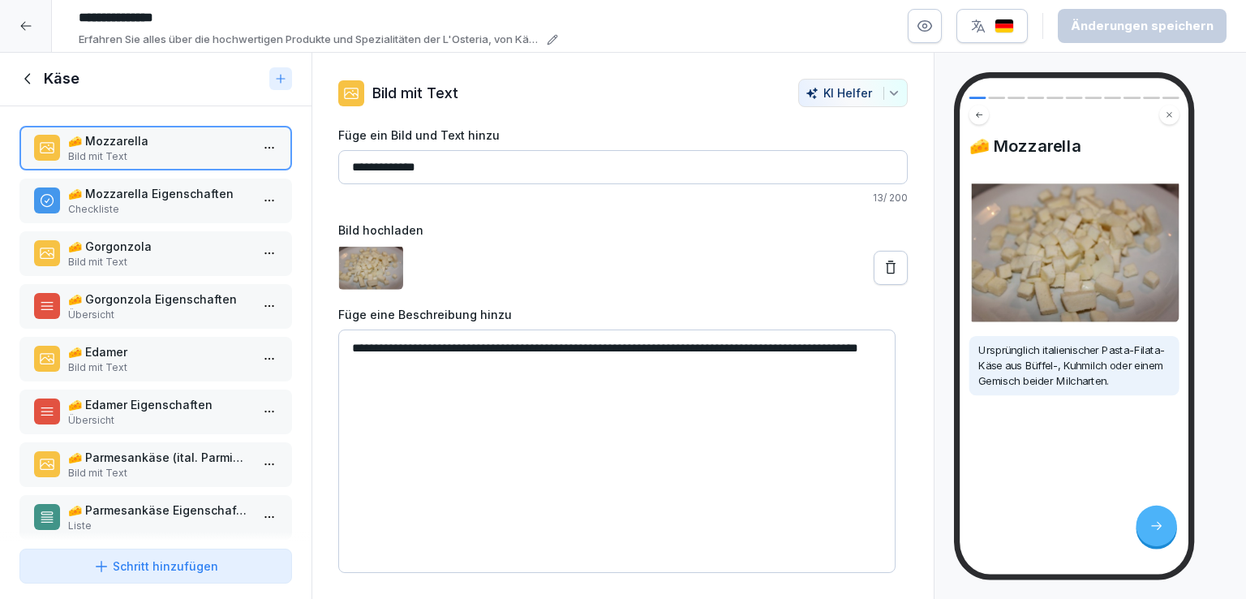
click at [123, 205] on p "Checkliste" at bounding box center [159, 209] width 182 height 15
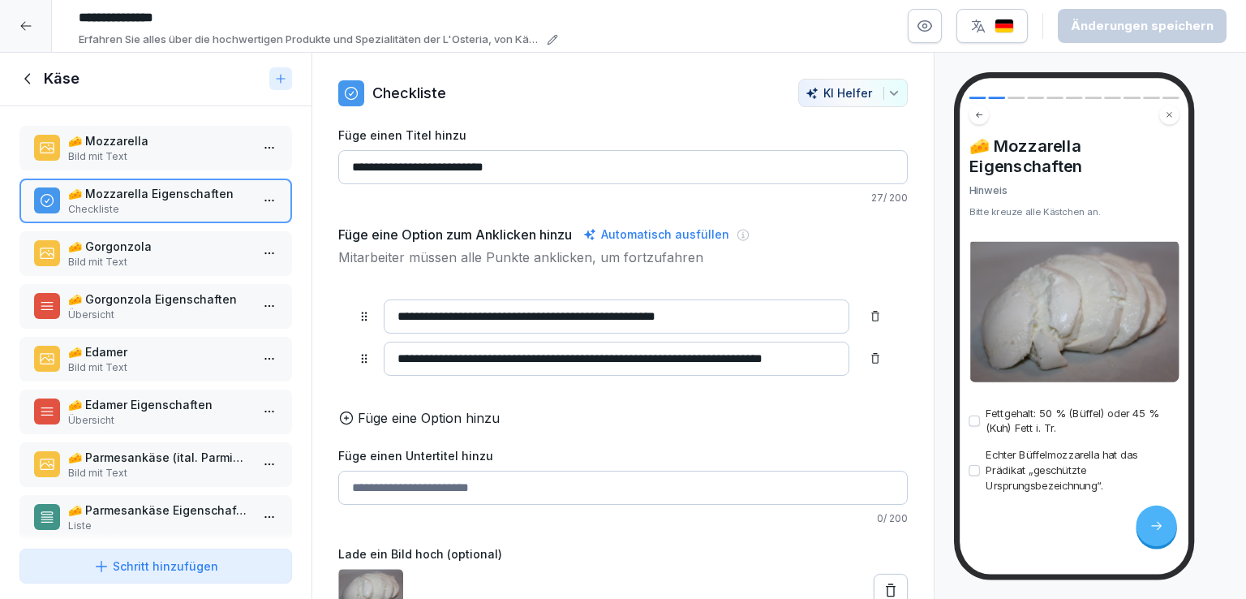
click at [153, 258] on p "Bild mit Text" at bounding box center [159, 262] width 182 height 15
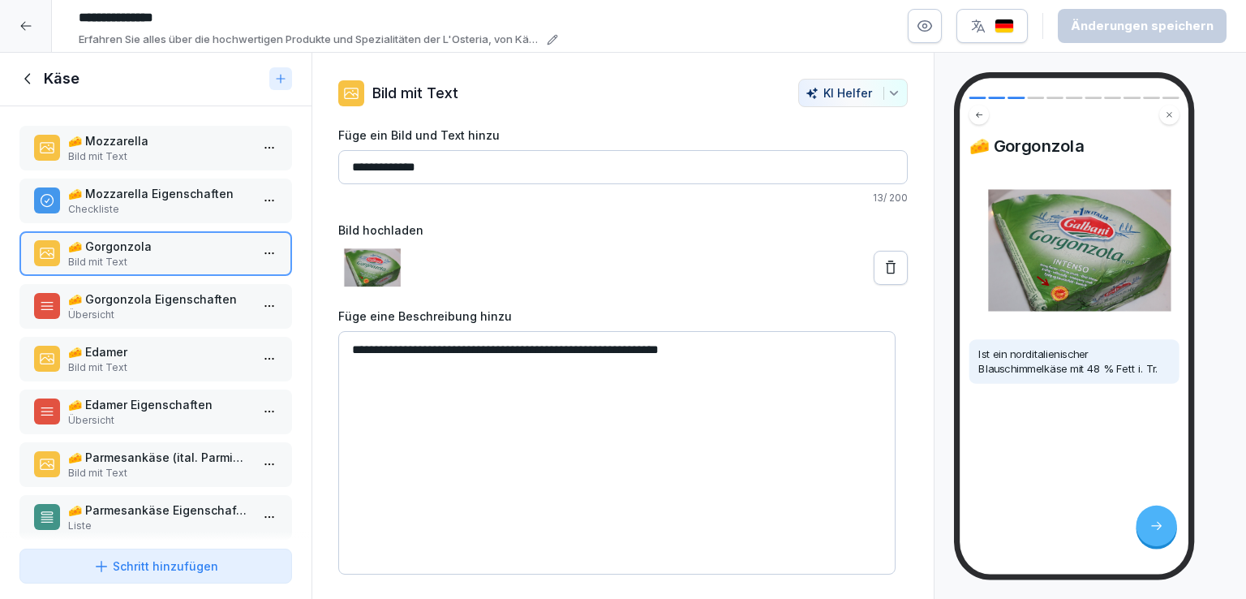
click at [127, 361] on p "Bild mit Text" at bounding box center [159, 367] width 182 height 15
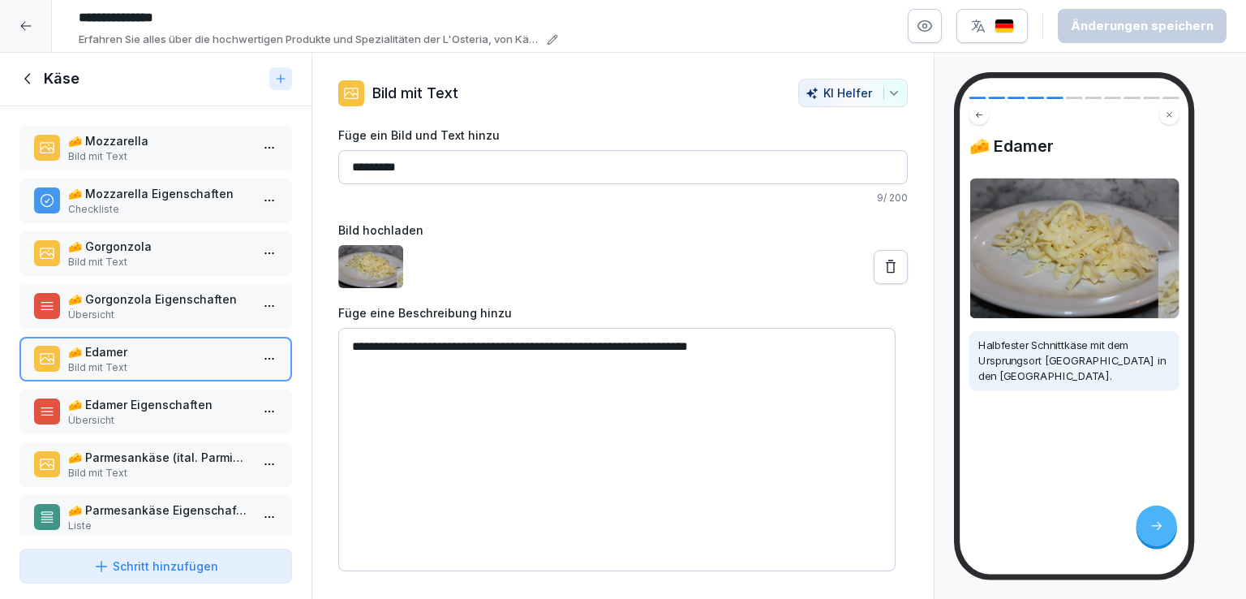
click at [148, 424] on div "🧀 Edamer Eigenschaften Übersicht" at bounding box center [155, 411] width 273 height 45
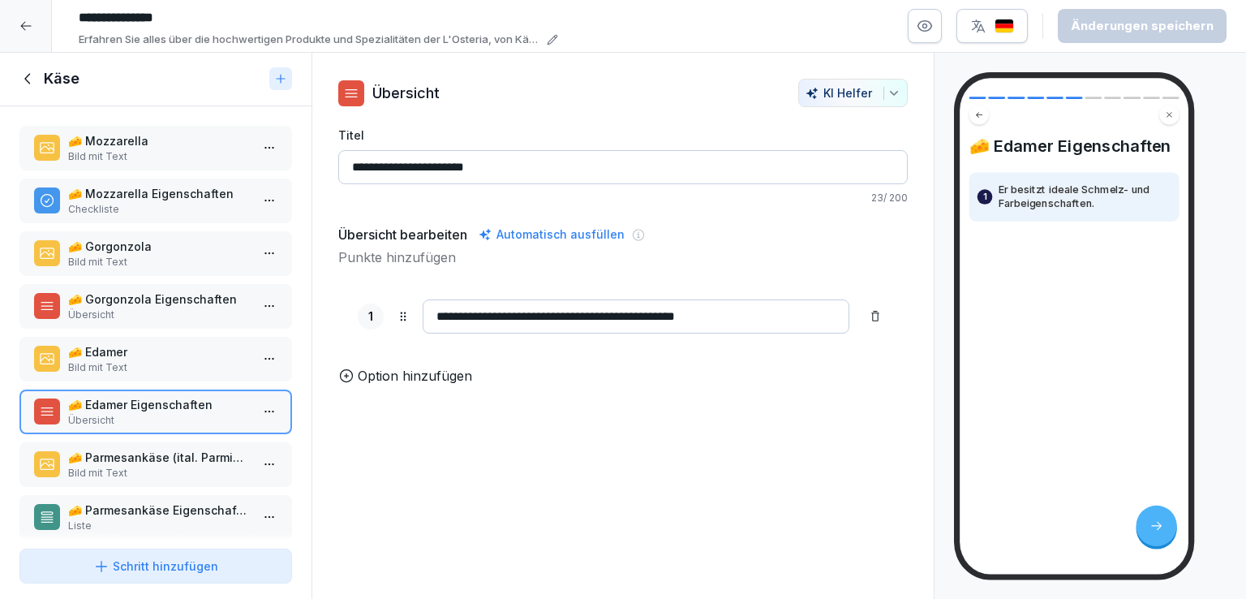
click at [169, 467] on p "Bild mit Text" at bounding box center [159, 473] width 182 height 15
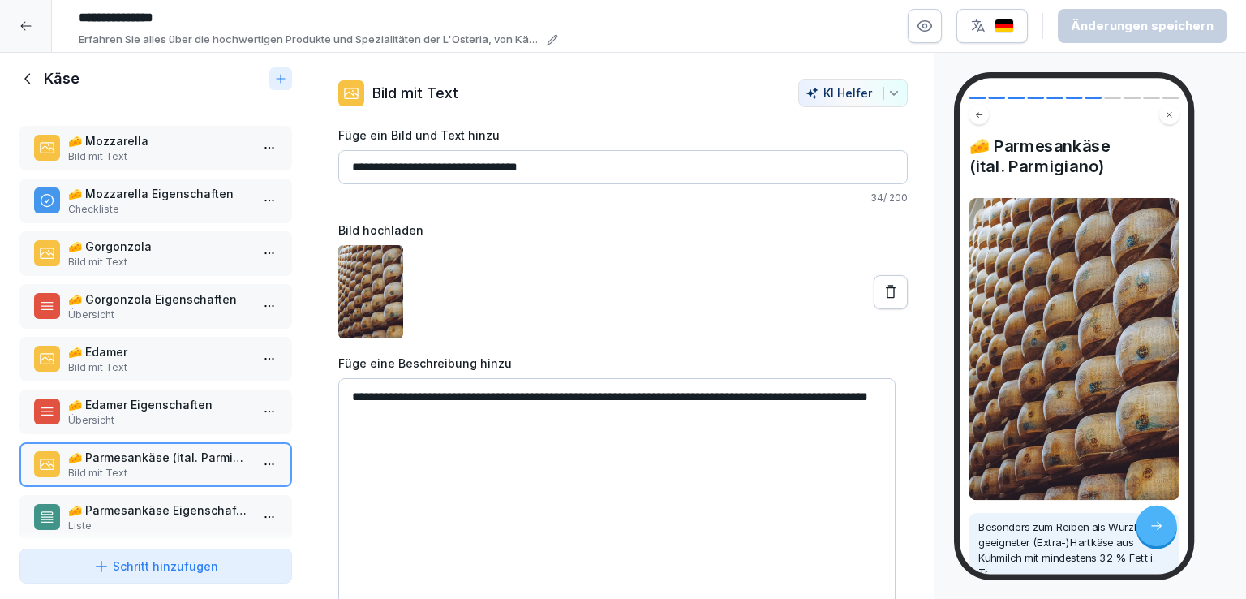
click at [25, 80] on icon at bounding box center [28, 79] width 18 height 18
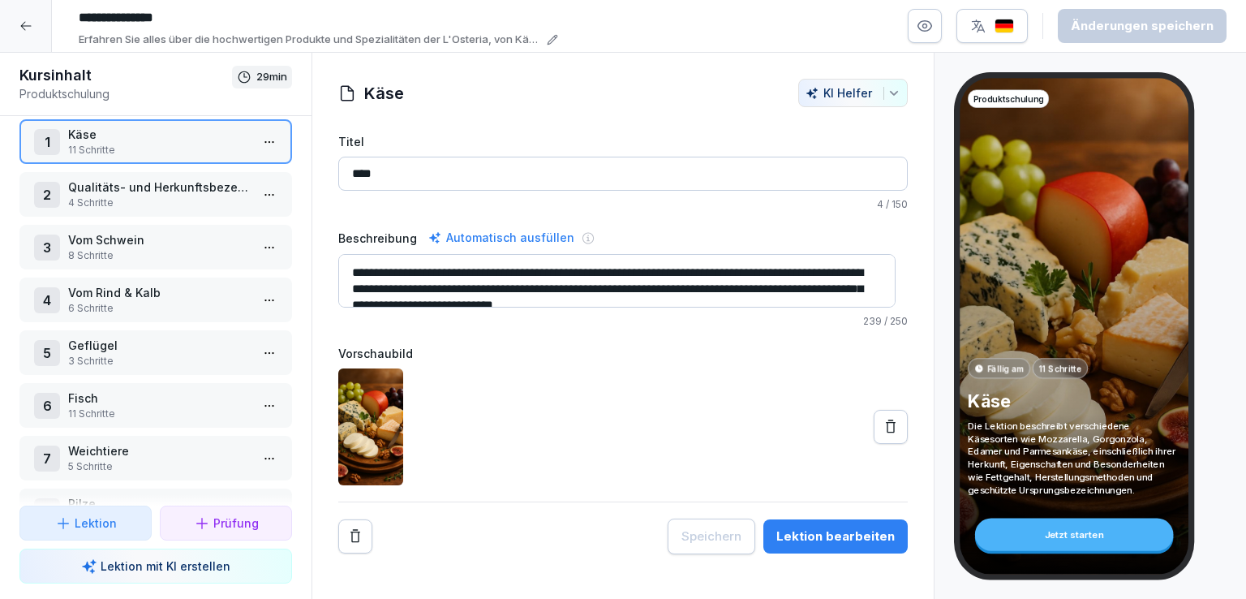
click at [24, 30] on icon at bounding box center [25, 25] width 13 height 13
